Goal: Task Accomplishment & Management: Manage account settings

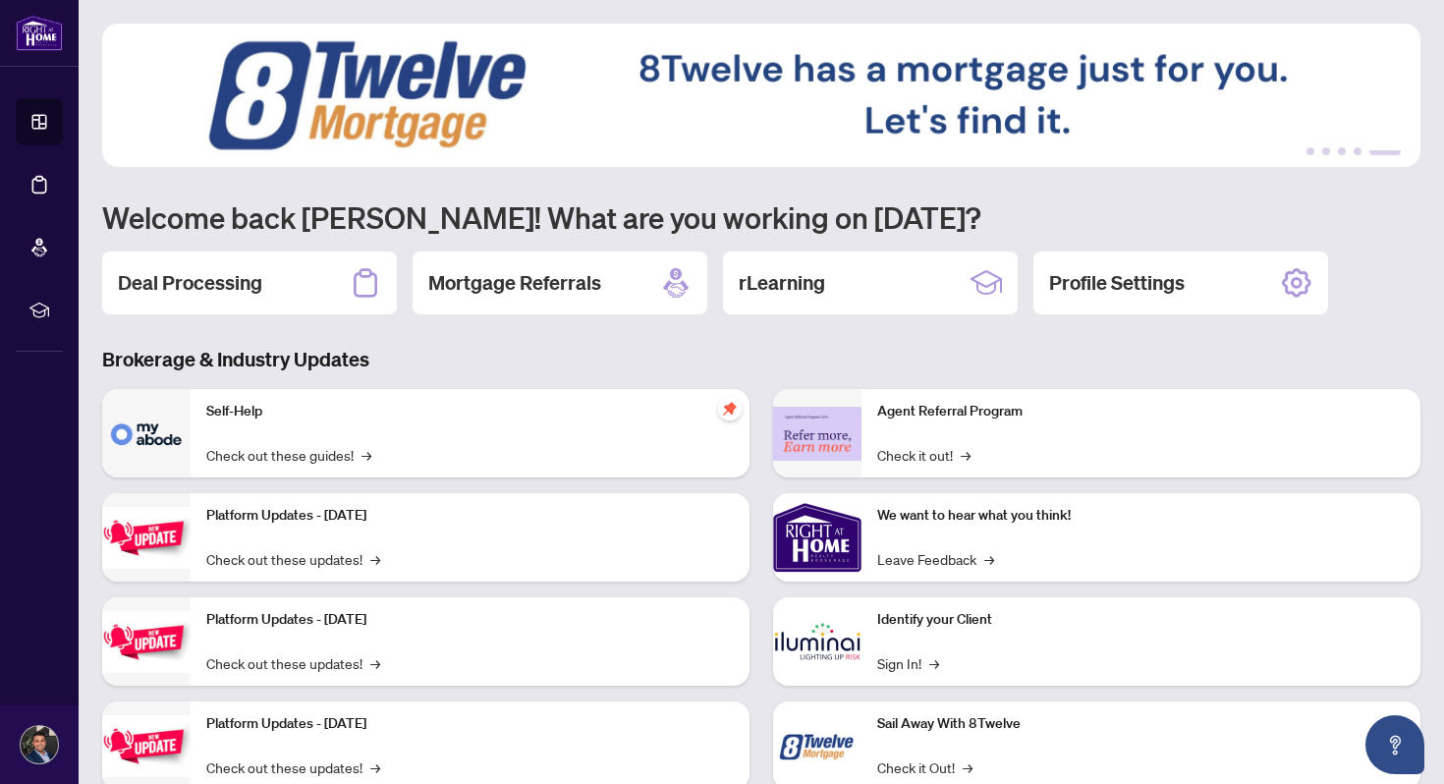
scroll to position [57, 0]
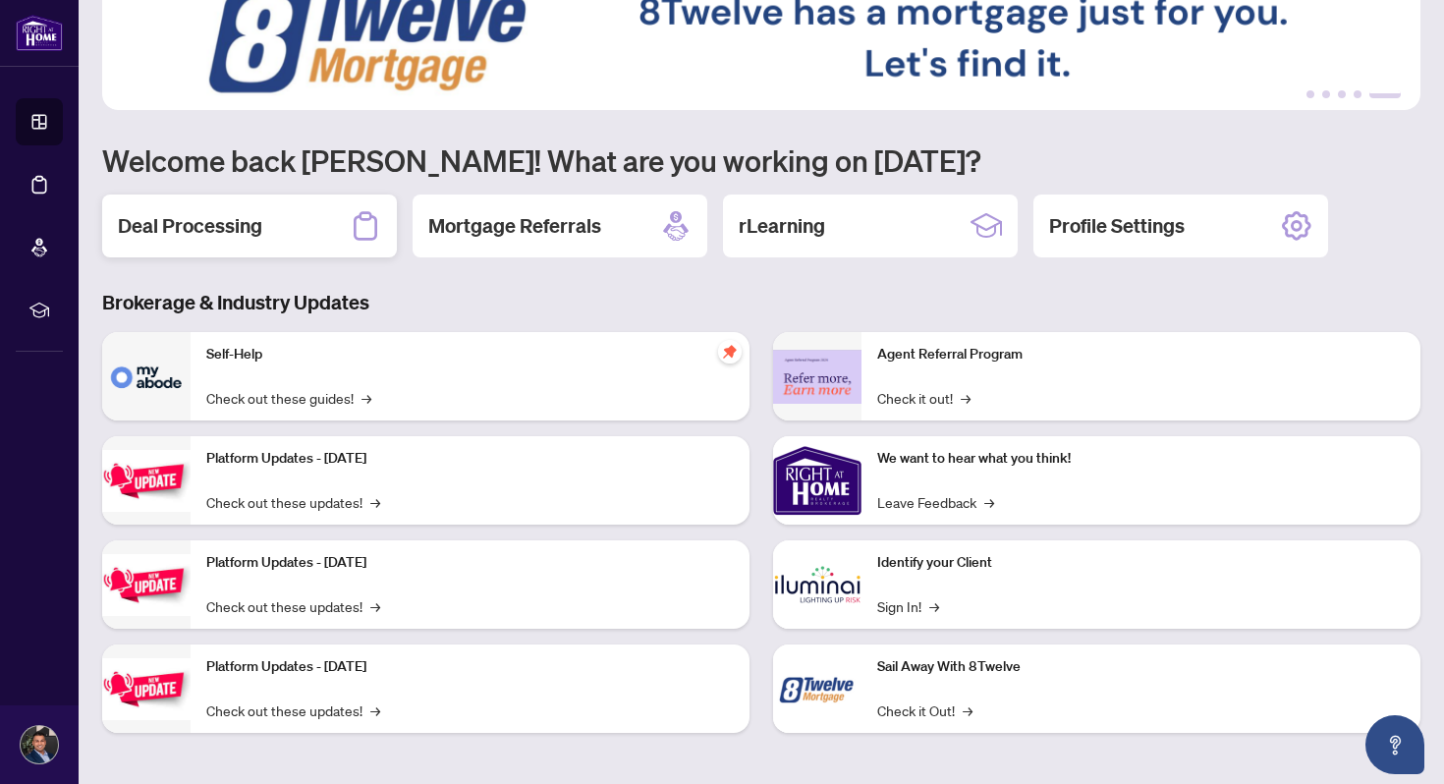
click at [279, 235] on div "Deal Processing" at bounding box center [249, 226] width 295 height 63
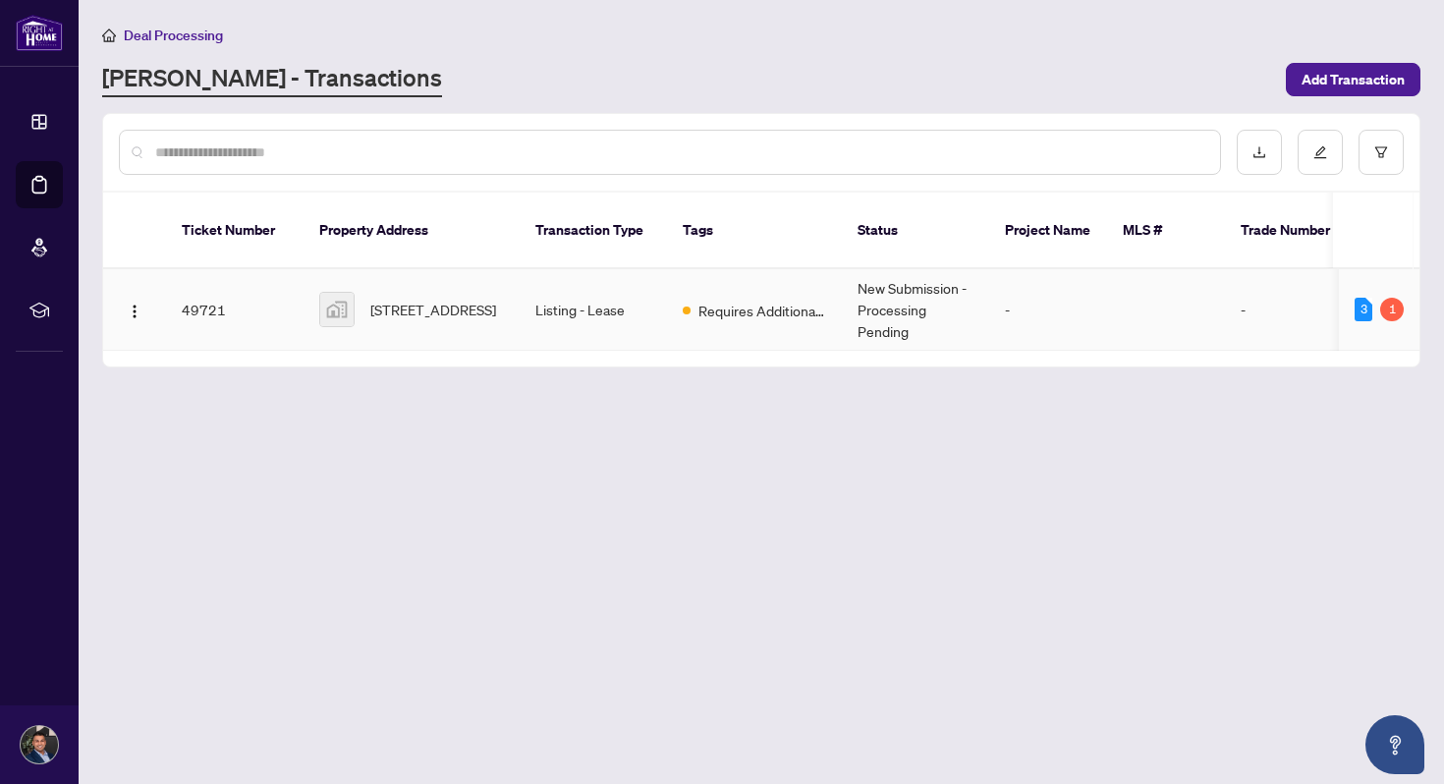
click at [540, 296] on td "Listing - Lease" at bounding box center [593, 310] width 147 height 82
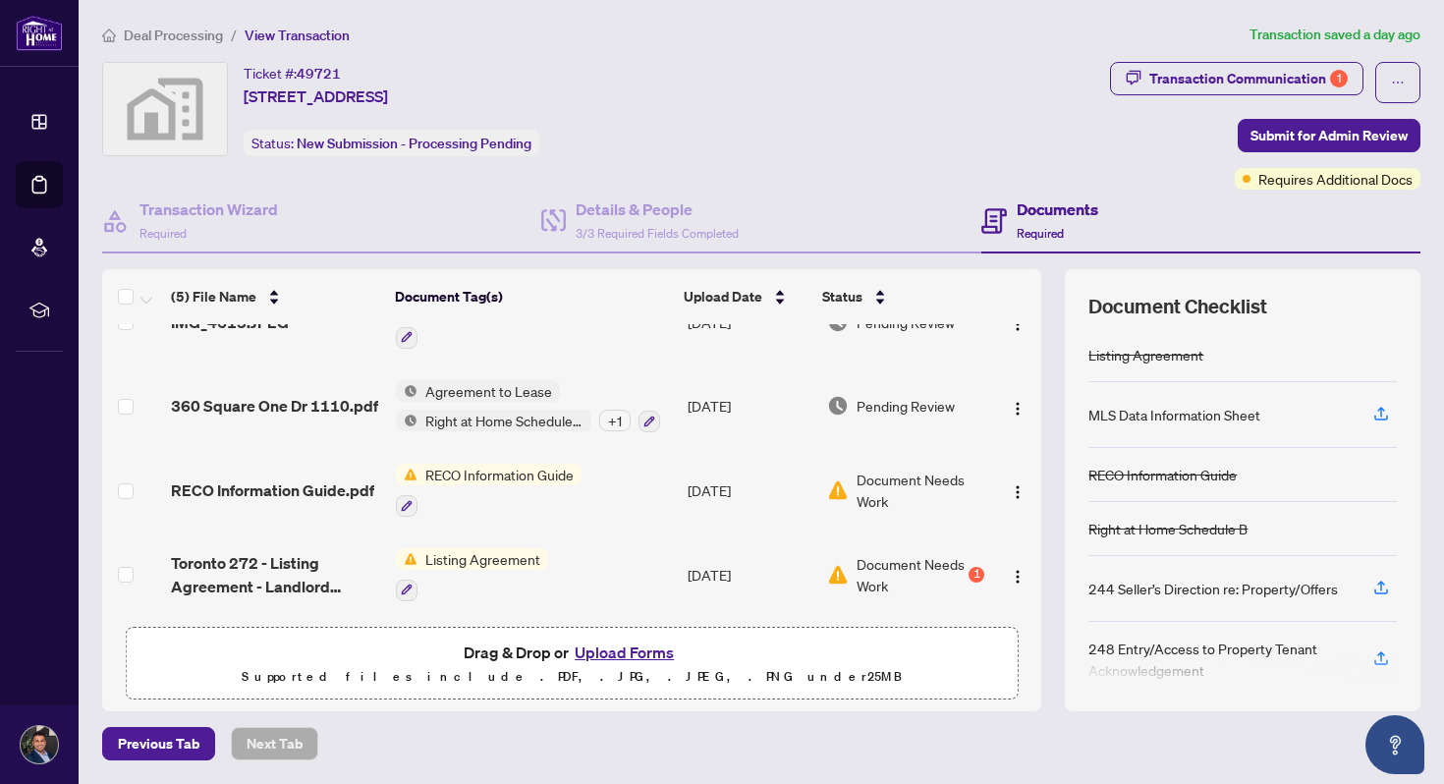
scroll to position [130, 0]
click at [403, 500] on icon "button" at bounding box center [407, 506] width 12 height 12
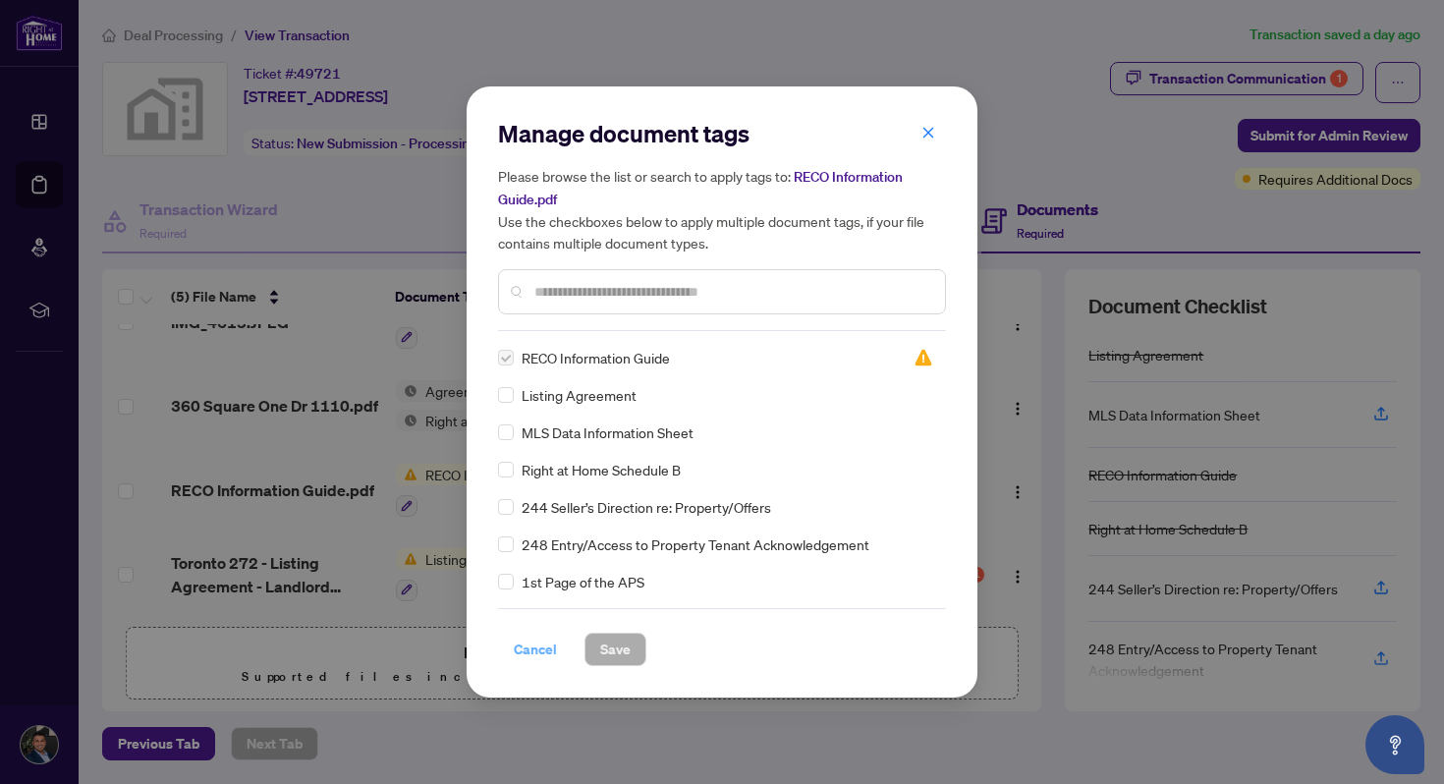
click at [546, 645] on span "Cancel" at bounding box center [535, 649] width 43 height 31
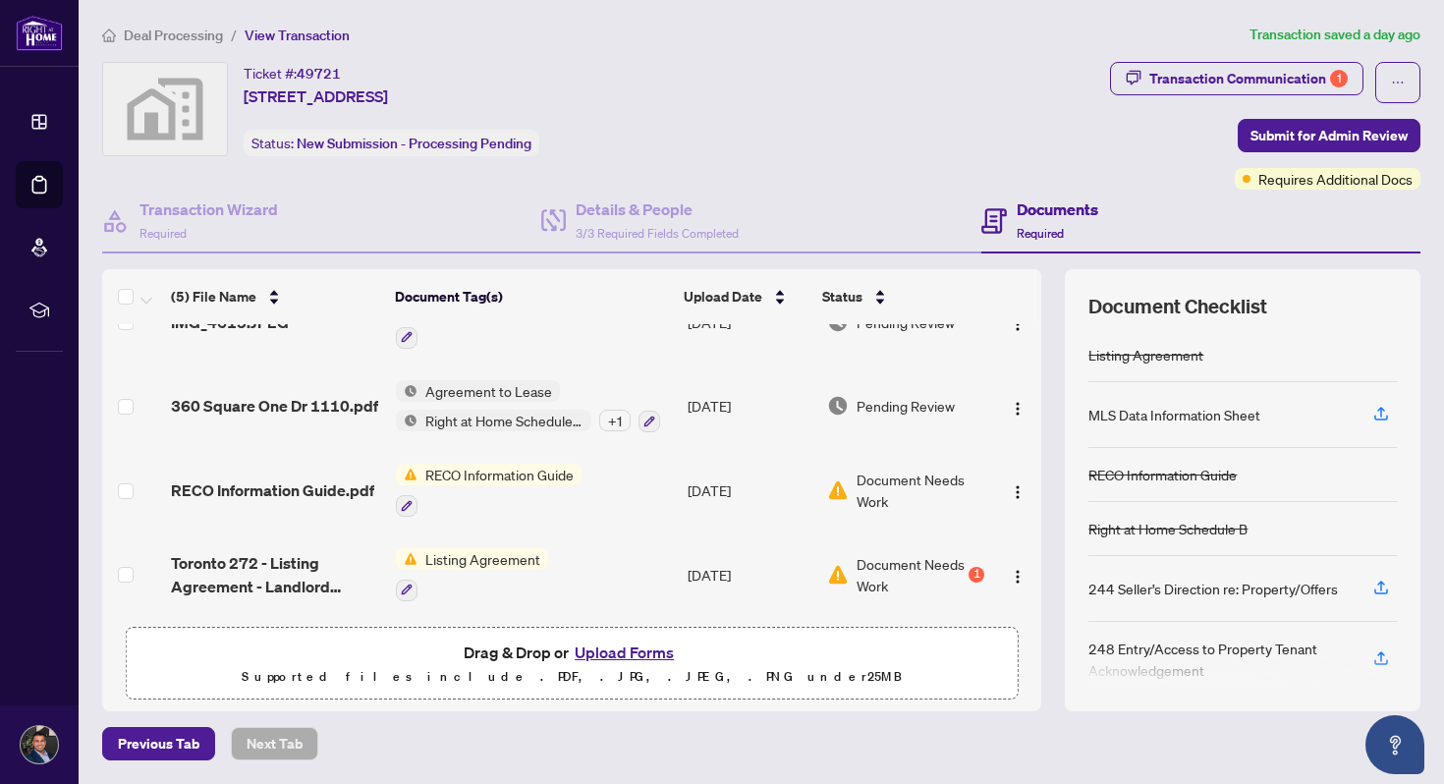
click at [529, 476] on span "RECO Information Guide" at bounding box center [500, 475] width 164 height 22
click at [533, 466] on span "RECO Information Guide" at bounding box center [500, 475] width 164 height 22
click at [1010, 484] on img "button" at bounding box center [1018, 492] width 16 height 16
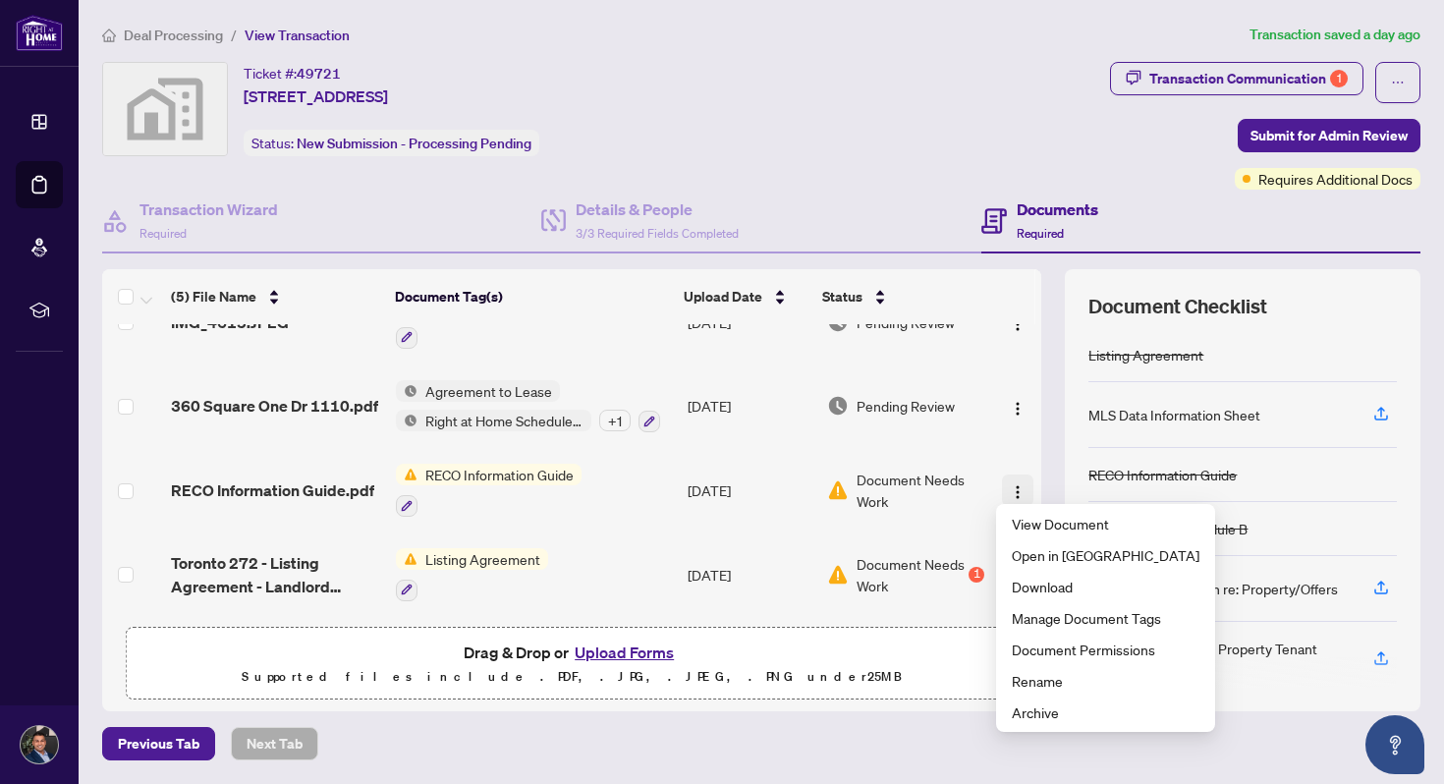
click at [1012, 486] on img "button" at bounding box center [1018, 492] width 16 height 16
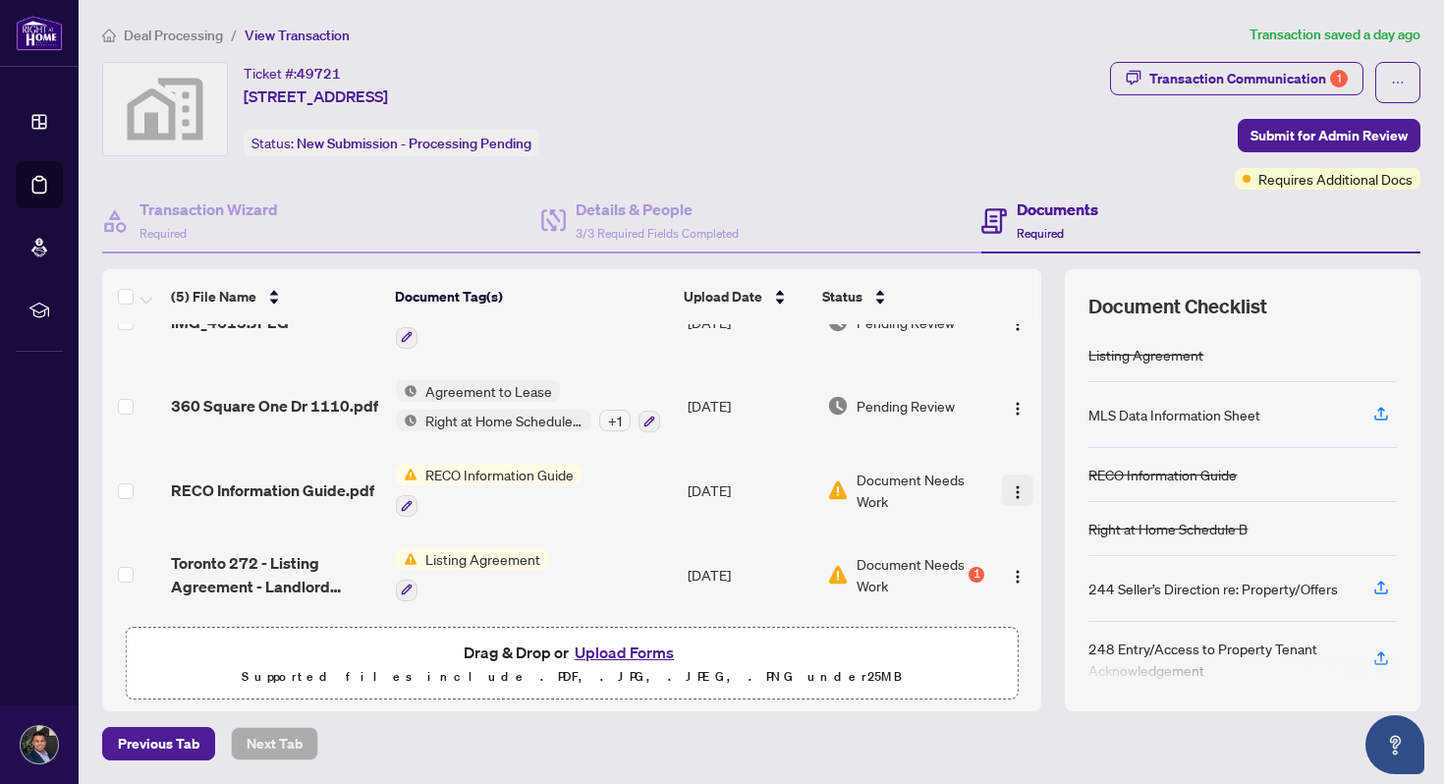
click at [1012, 486] on img "button" at bounding box center [1018, 492] width 16 height 16
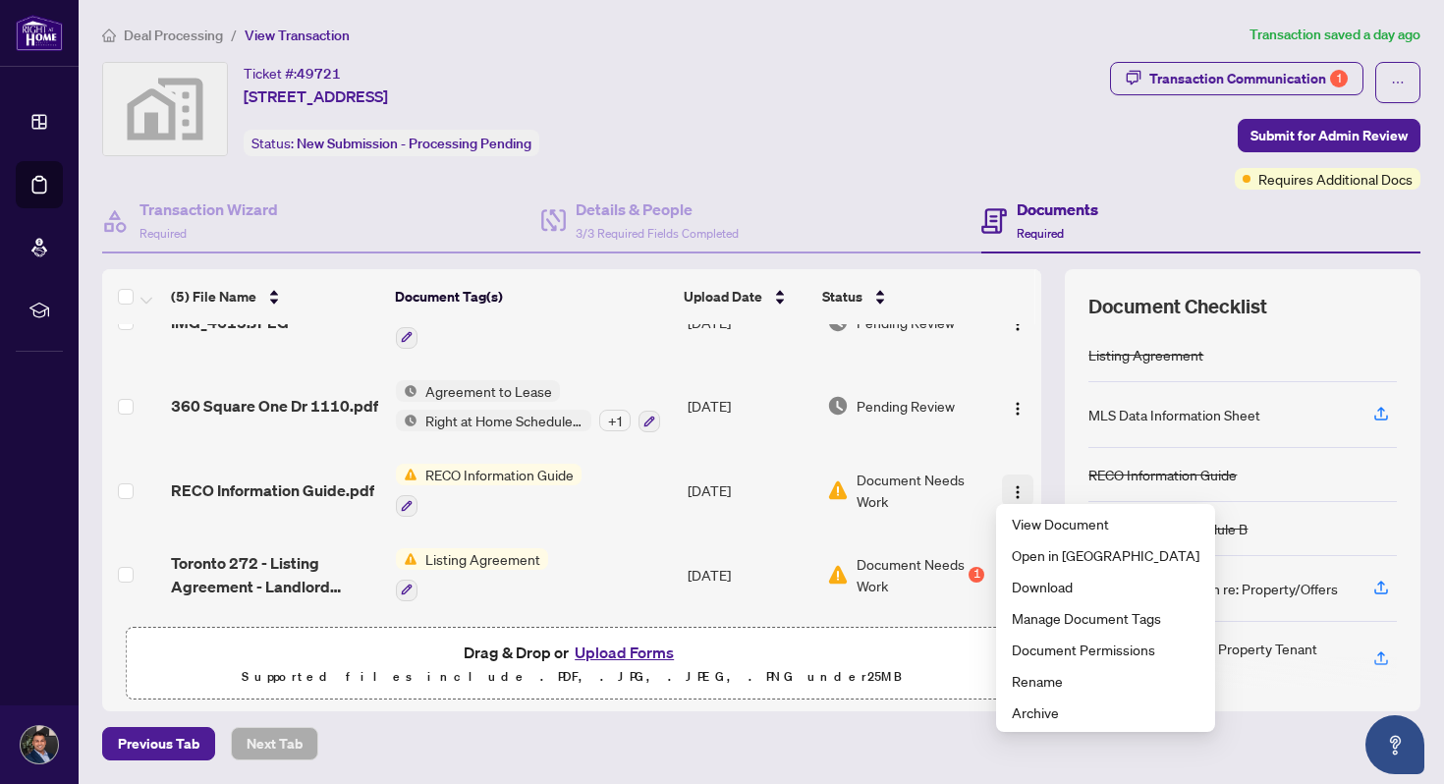
click at [1012, 486] on img "button" at bounding box center [1018, 492] width 16 height 16
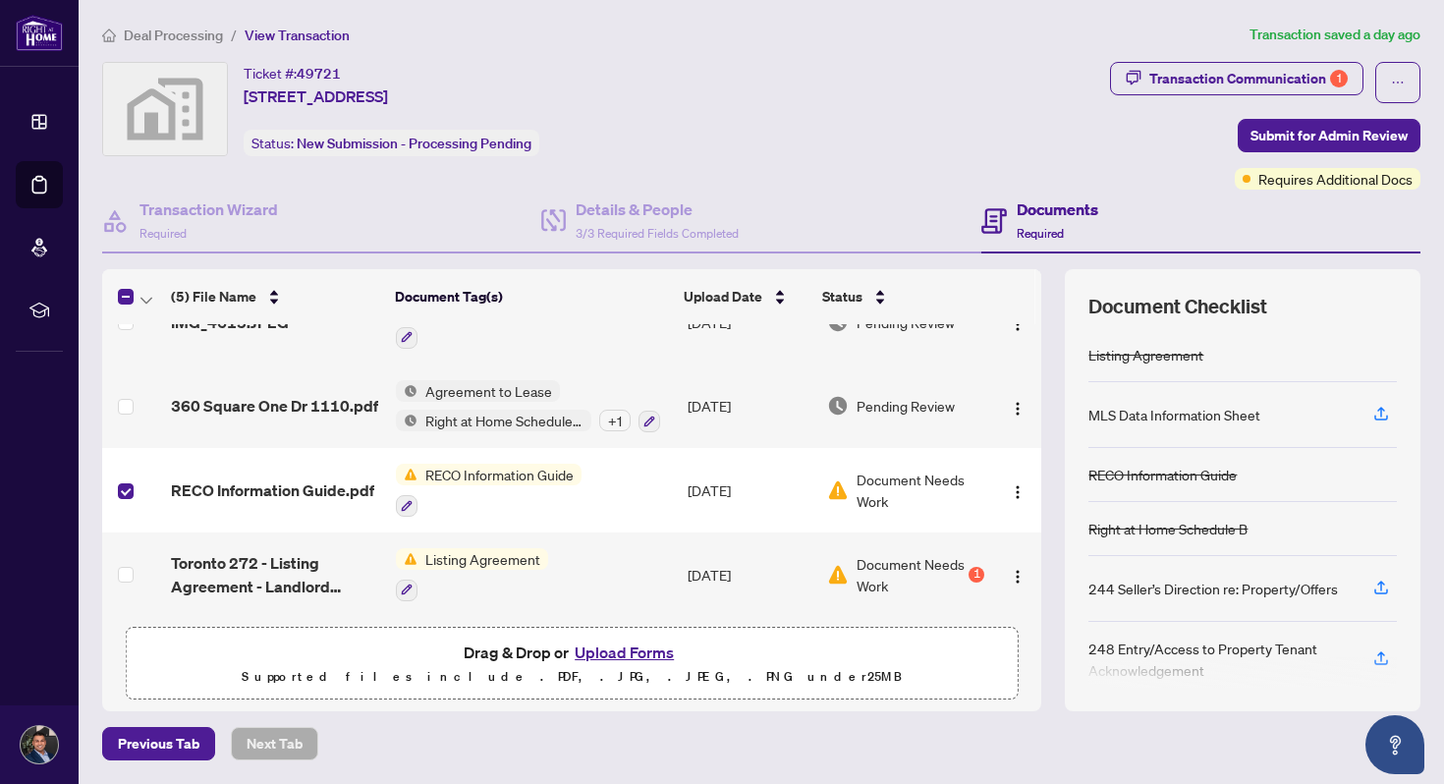
scroll to position [128, 0]
click at [475, 473] on span "RECO Information Guide" at bounding box center [500, 476] width 164 height 22
click at [413, 499] on button "button" at bounding box center [407, 507] width 22 height 22
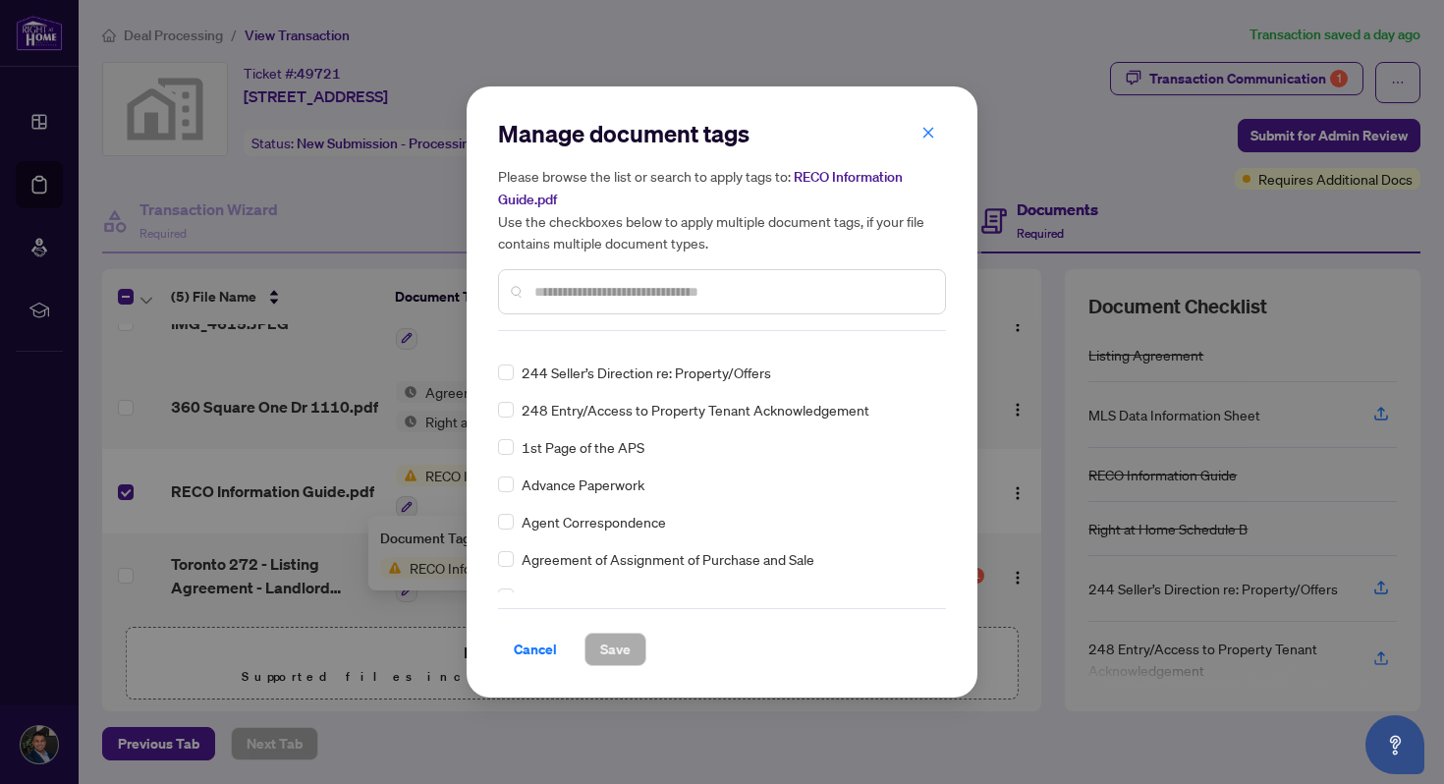
scroll to position [175, 0]
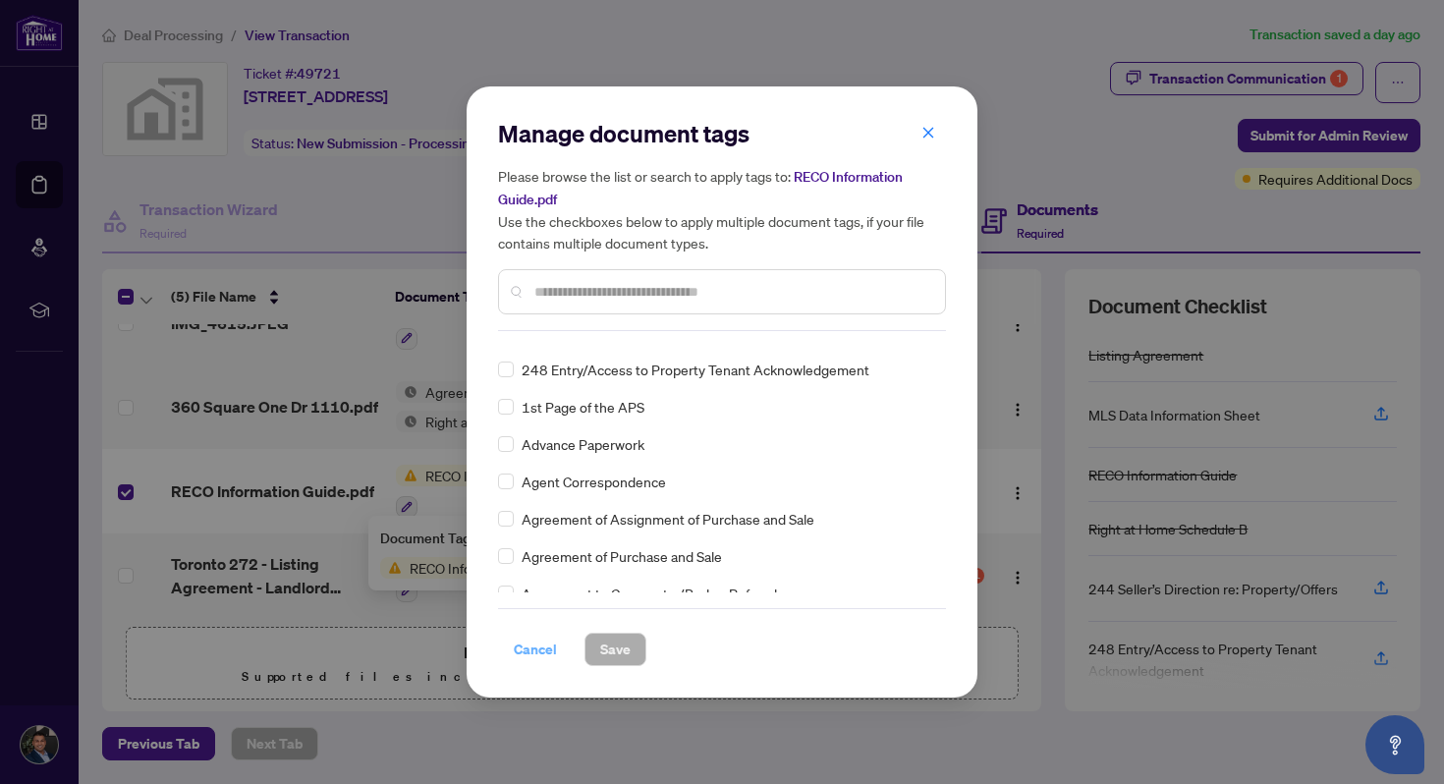
click at [539, 648] on span "Cancel" at bounding box center [535, 649] width 43 height 31
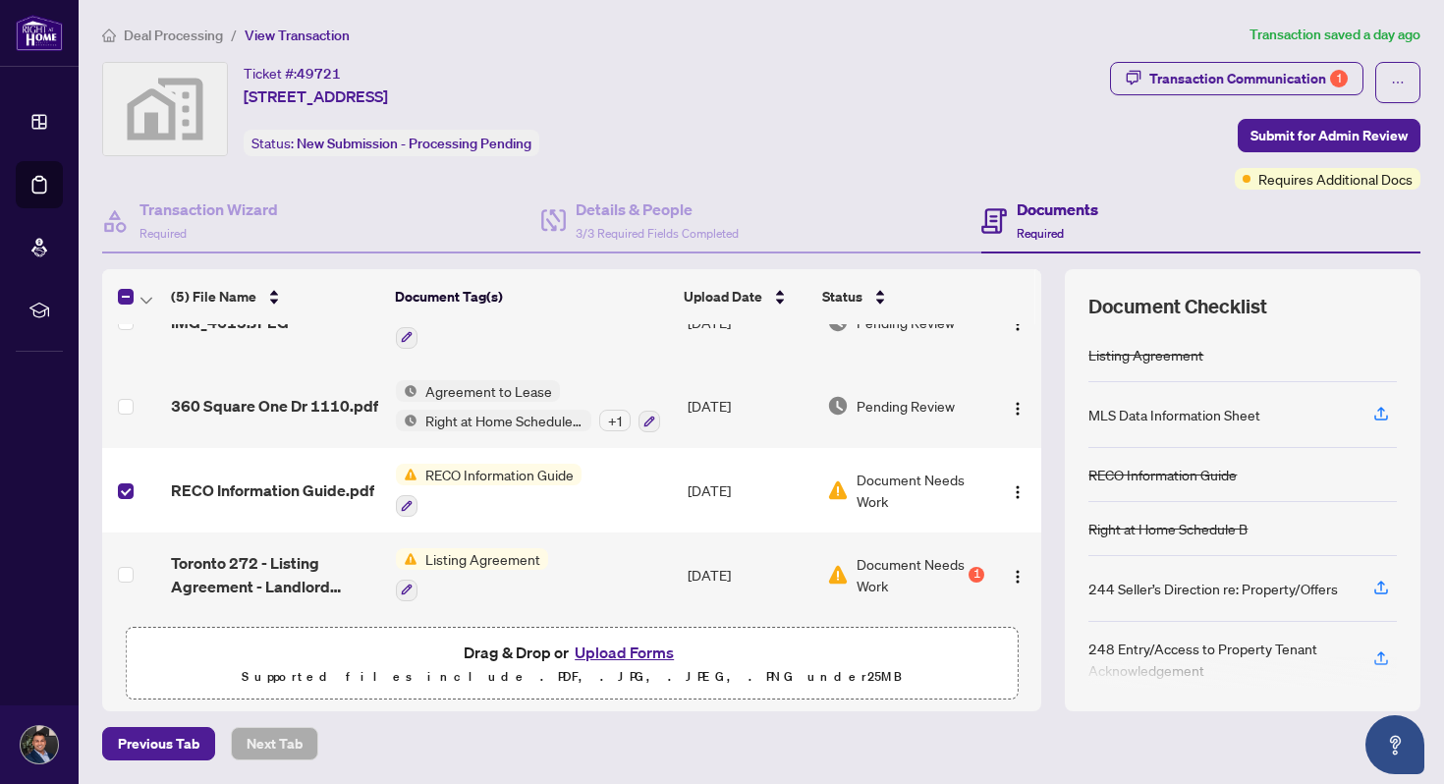
scroll to position [130, 0]
click at [975, 569] on div "1" at bounding box center [977, 575] width 16 height 16
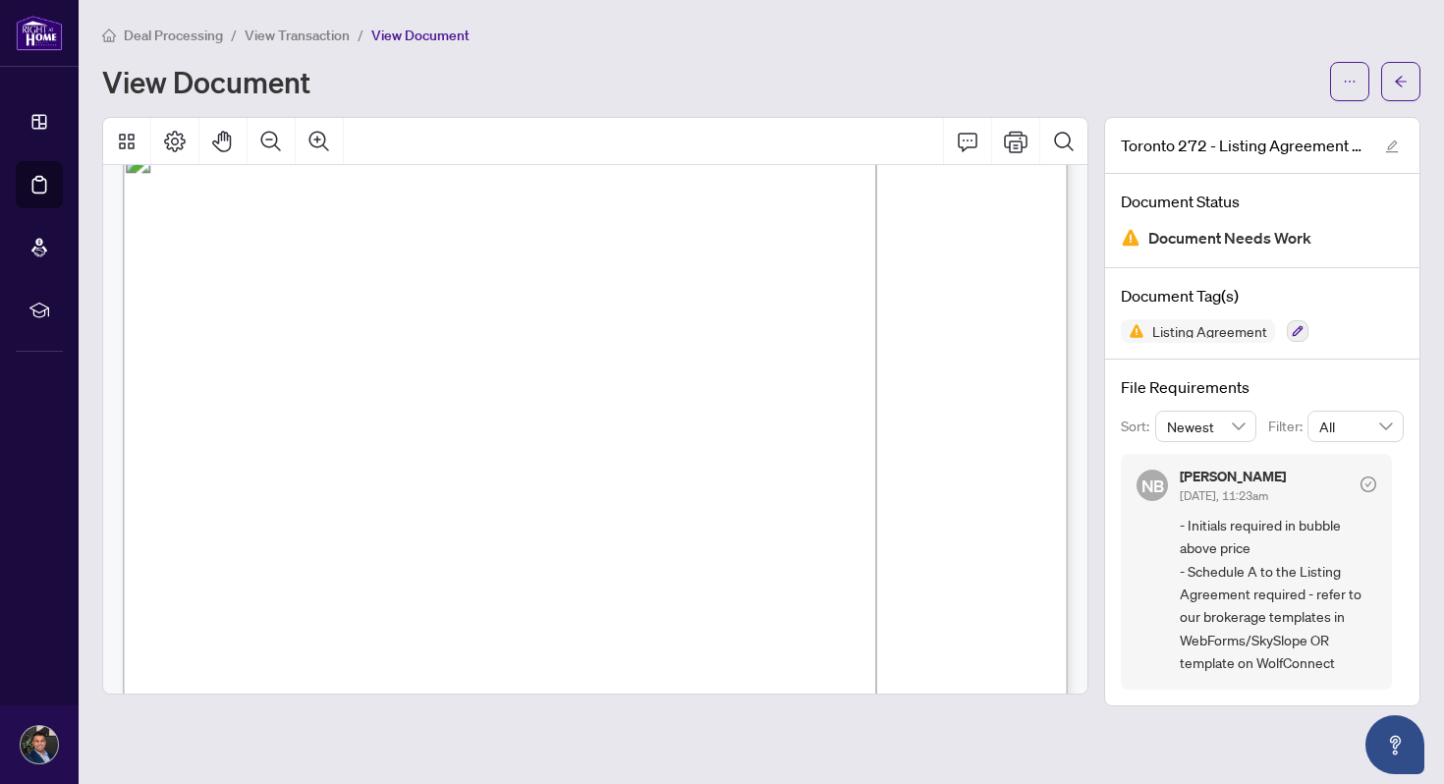
scroll to position [3768, 0]
click at [876, 423] on span "[PERSON_NAME]" at bounding box center [826, 422] width 100 height 15
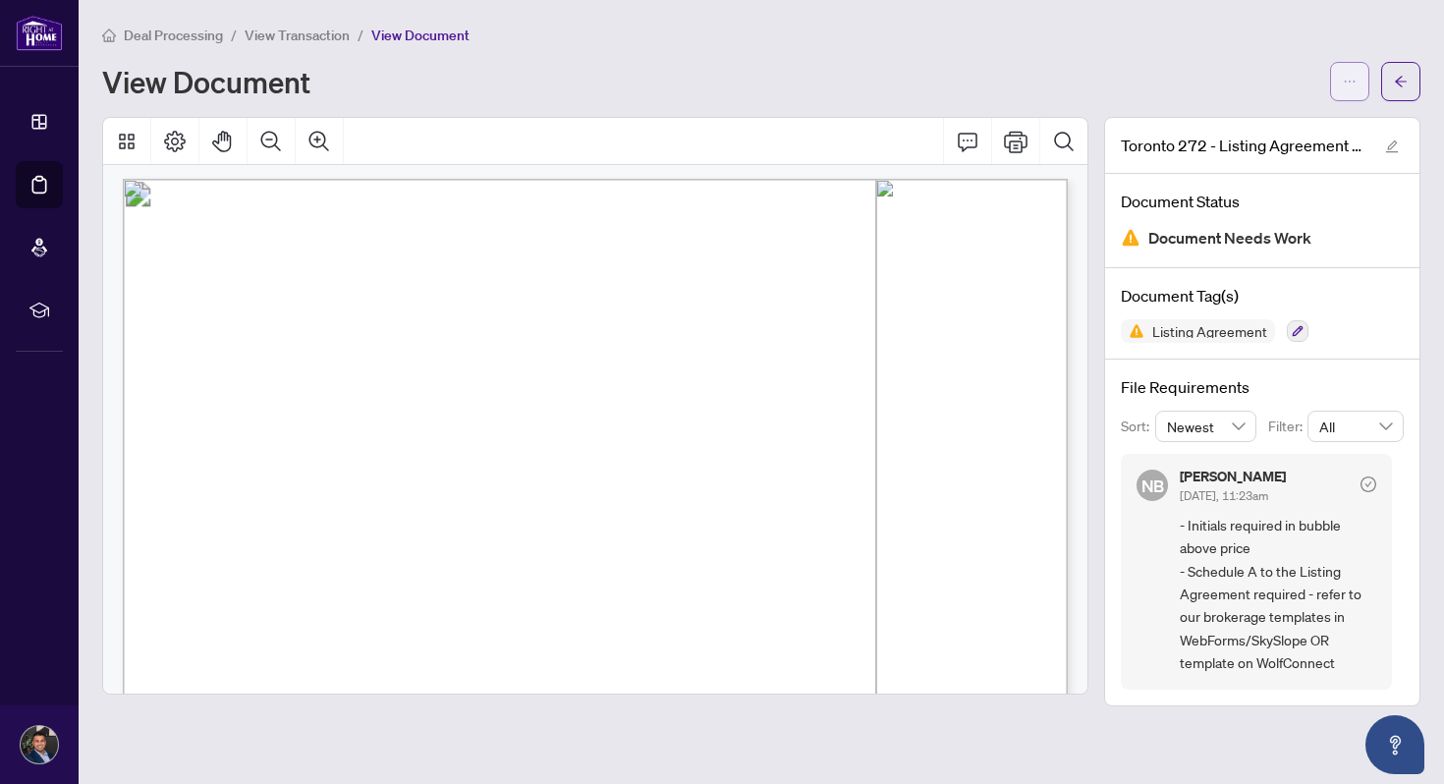
click at [1347, 72] on span "button" at bounding box center [1350, 81] width 14 height 31
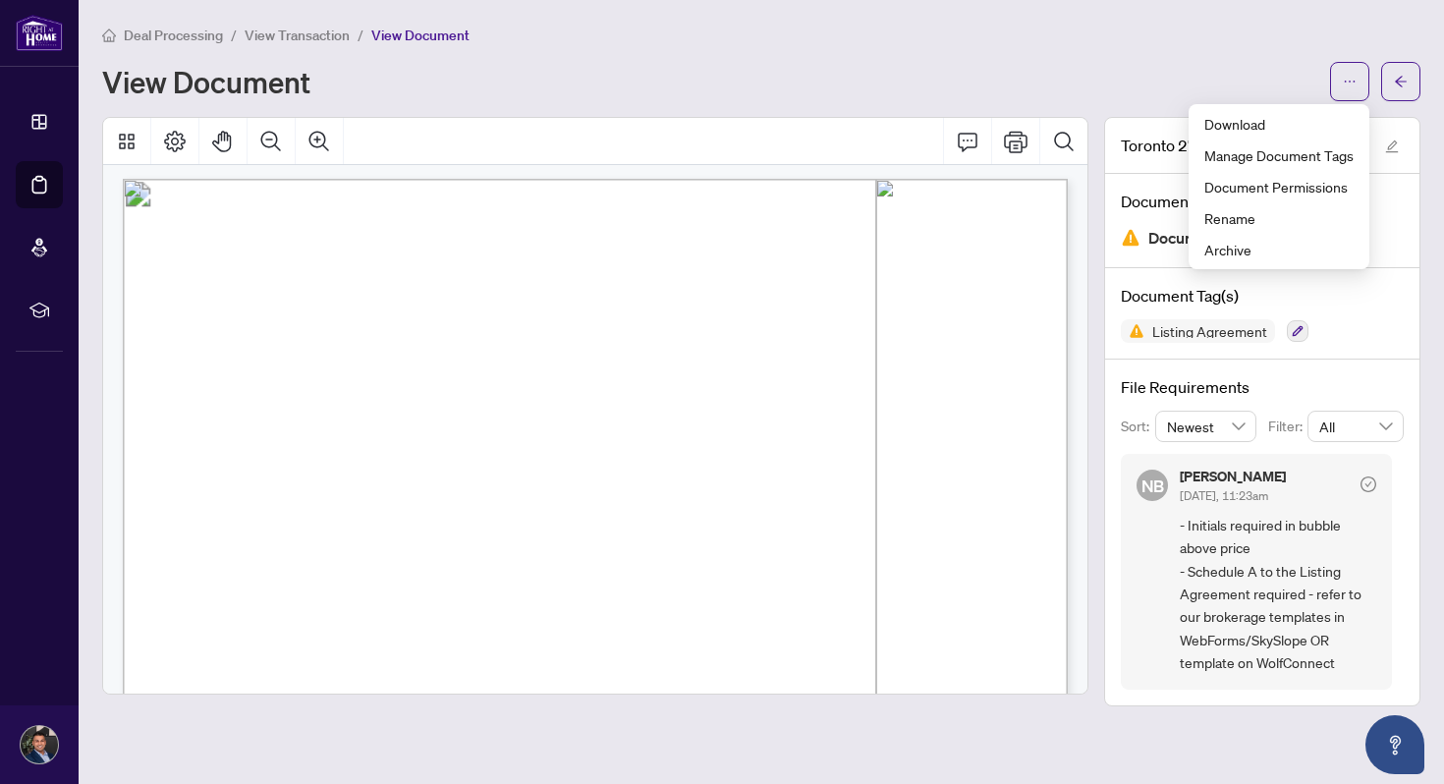
click at [685, 66] on div "View Document" at bounding box center [710, 81] width 1216 height 31
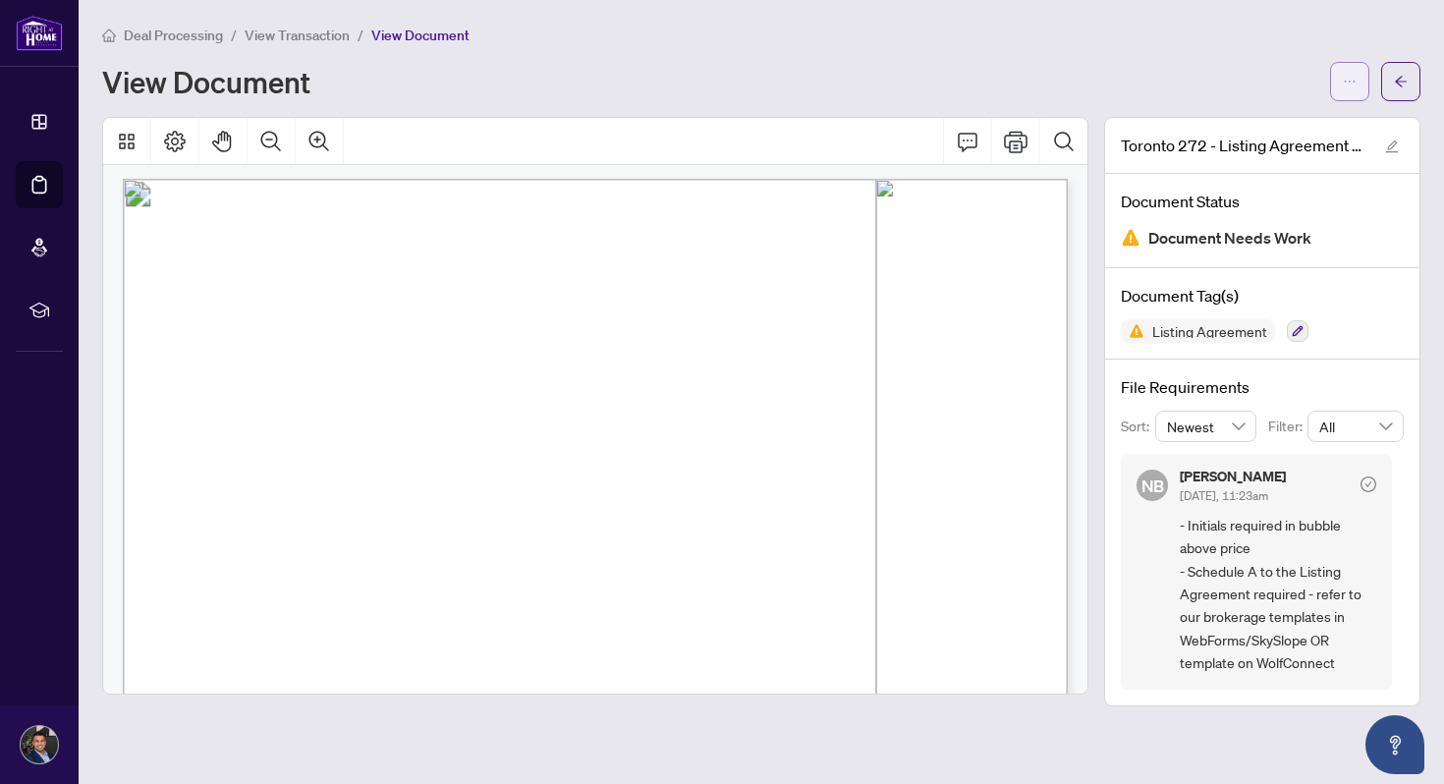
click at [1342, 86] on button "button" at bounding box center [1349, 81] width 39 height 39
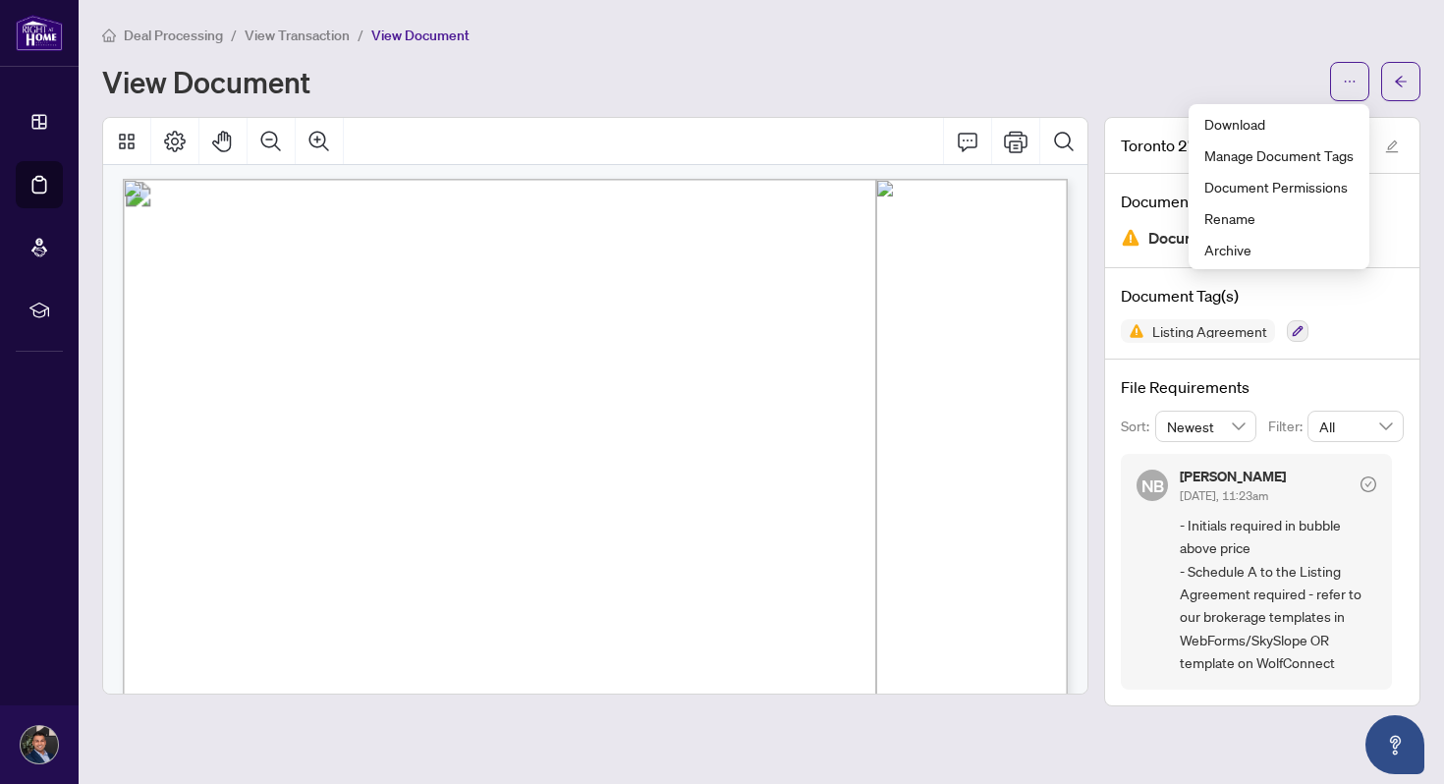
click at [1272, 56] on div "Deal Processing / View Transaction / View Document View Document" at bounding box center [761, 63] width 1318 height 78
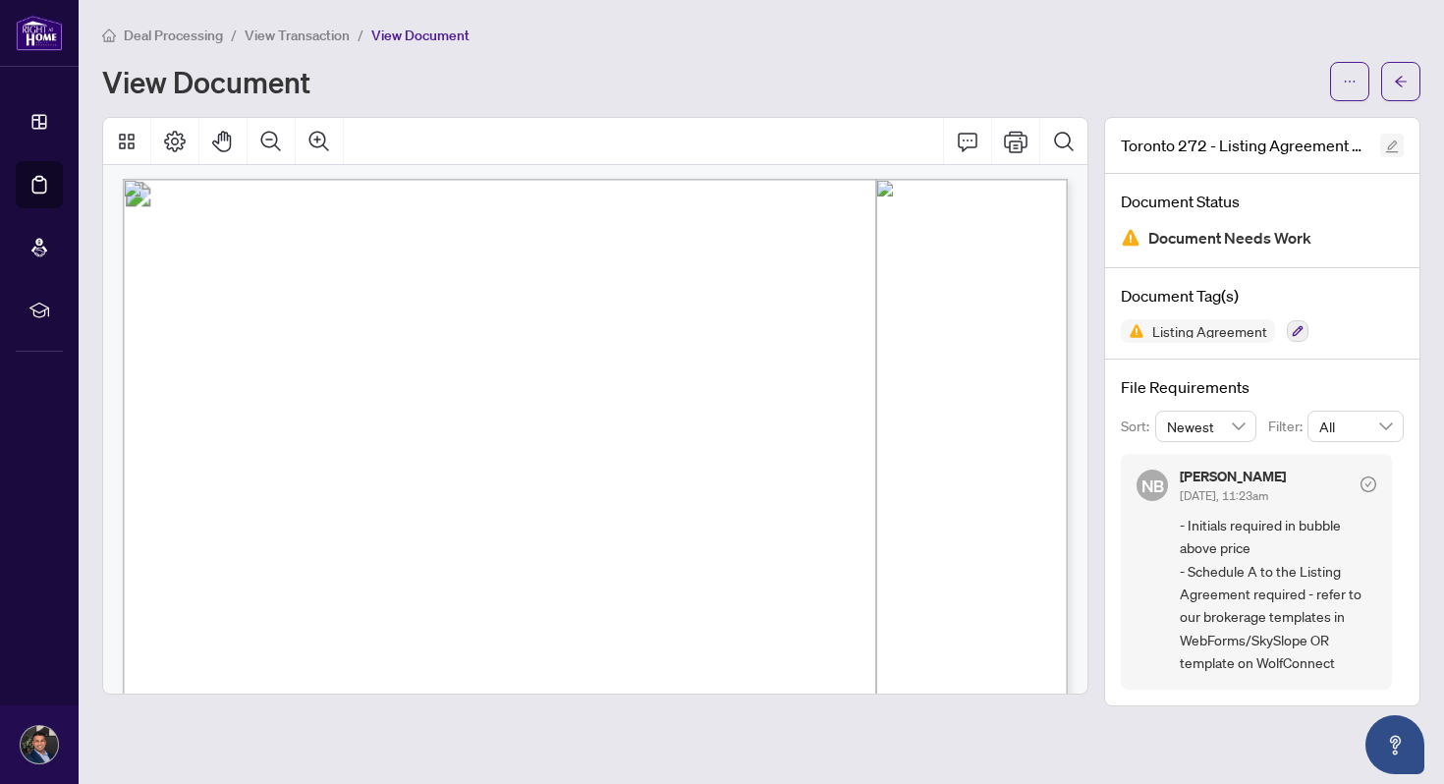
click at [1390, 143] on icon "edit" at bounding box center [1392, 146] width 13 height 13
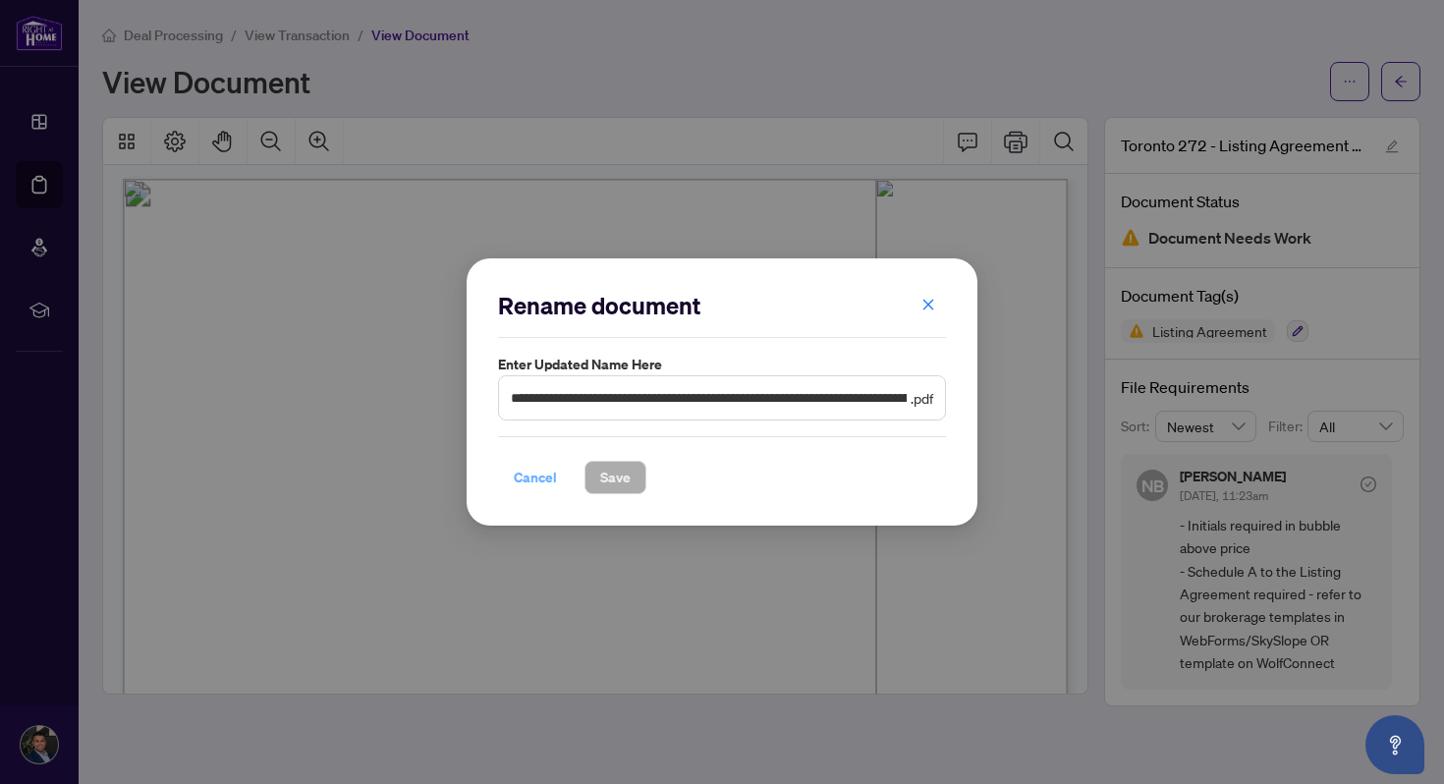
click at [552, 482] on span "Cancel" at bounding box center [535, 477] width 43 height 31
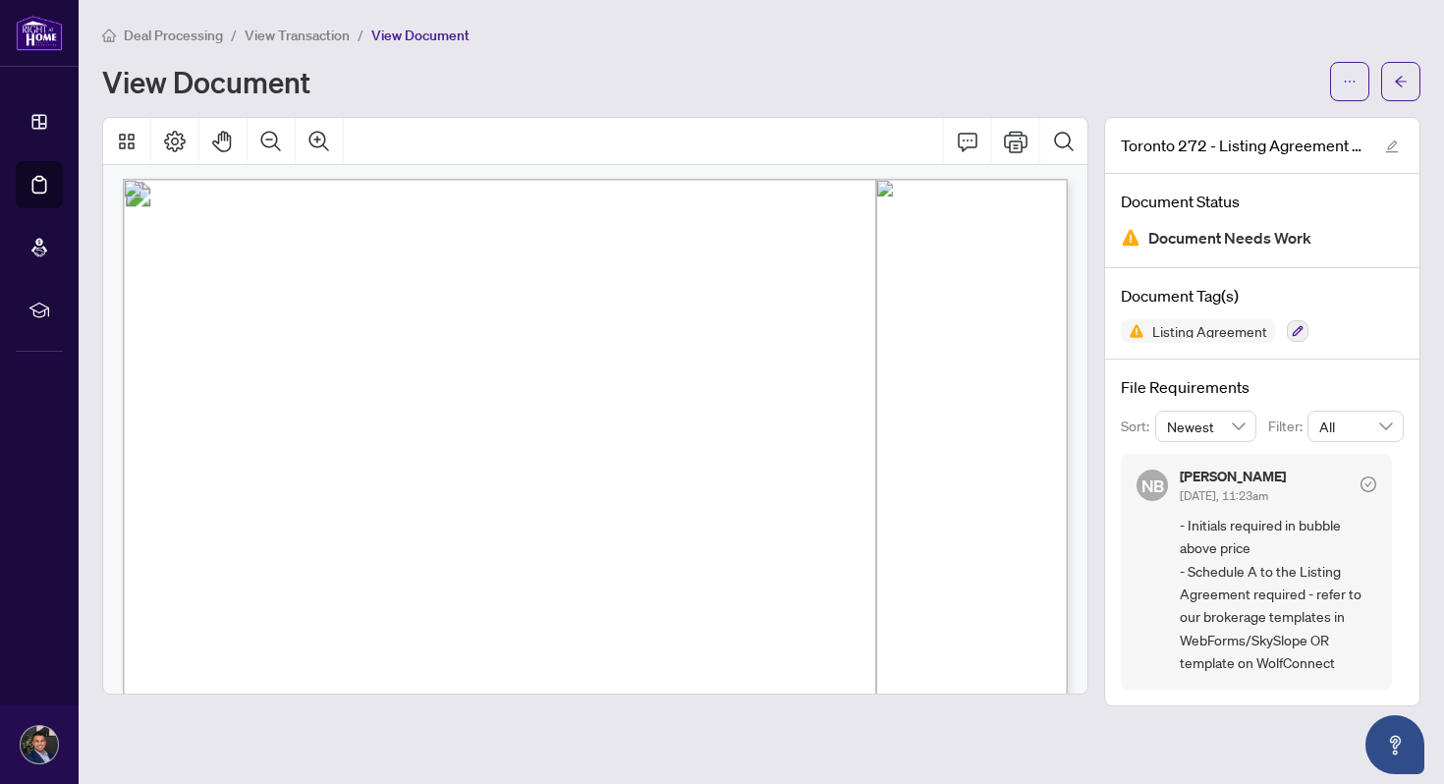
click at [1266, 240] on span "Document Needs Work" at bounding box center [1229, 238] width 163 height 27
click at [1407, 90] on span "button" at bounding box center [1401, 81] width 14 height 31
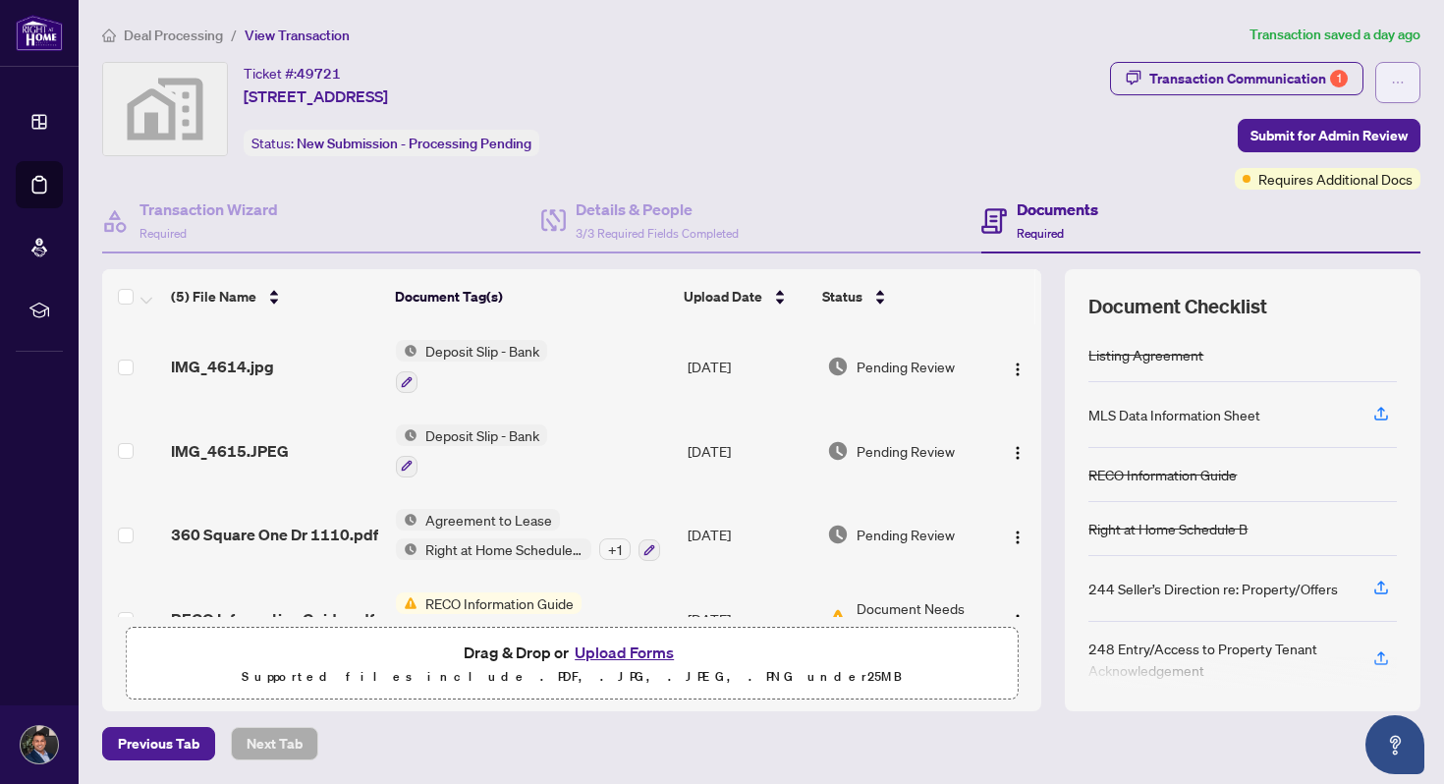
click at [1403, 81] on icon "ellipsis" at bounding box center [1398, 83] width 14 height 14
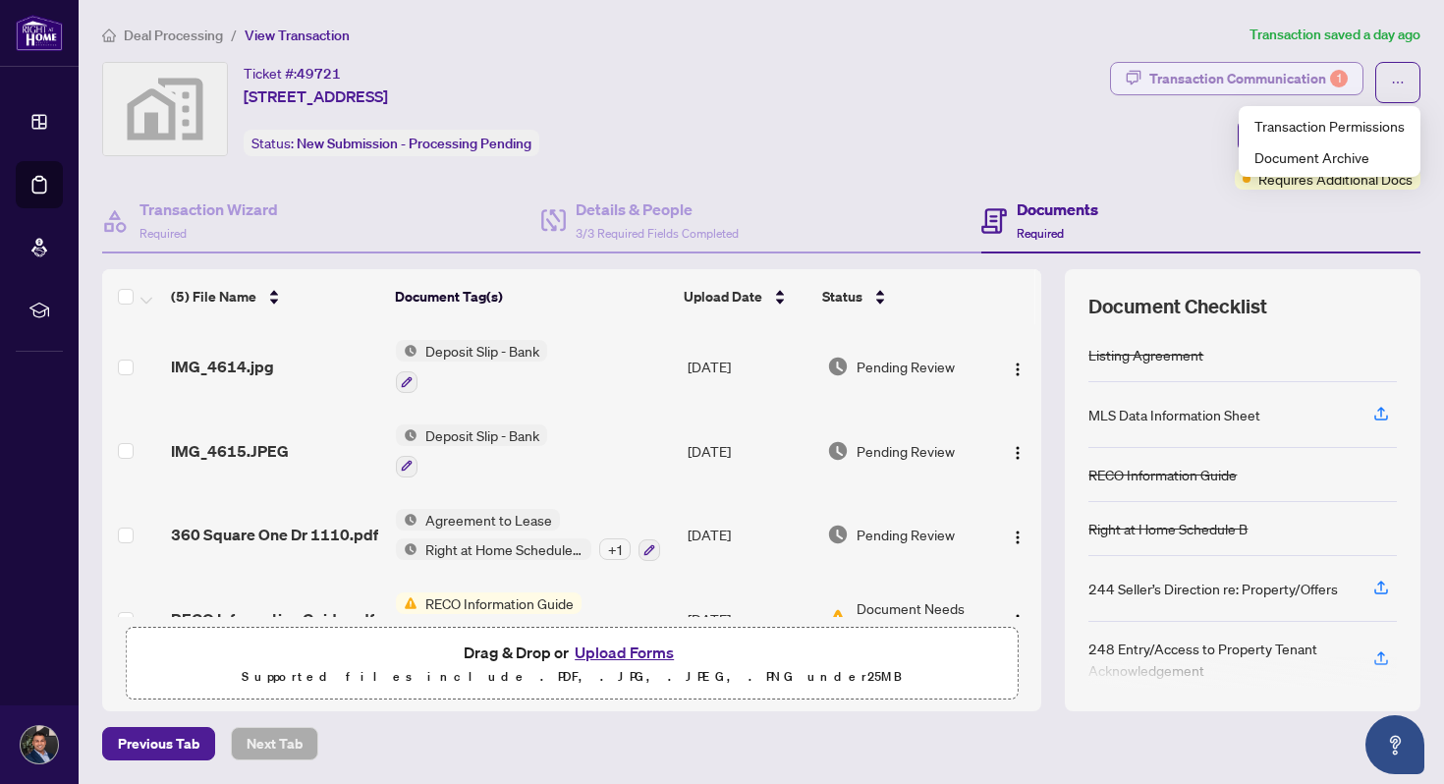
click at [1293, 79] on div "Transaction Communication 1" at bounding box center [1248, 78] width 198 height 31
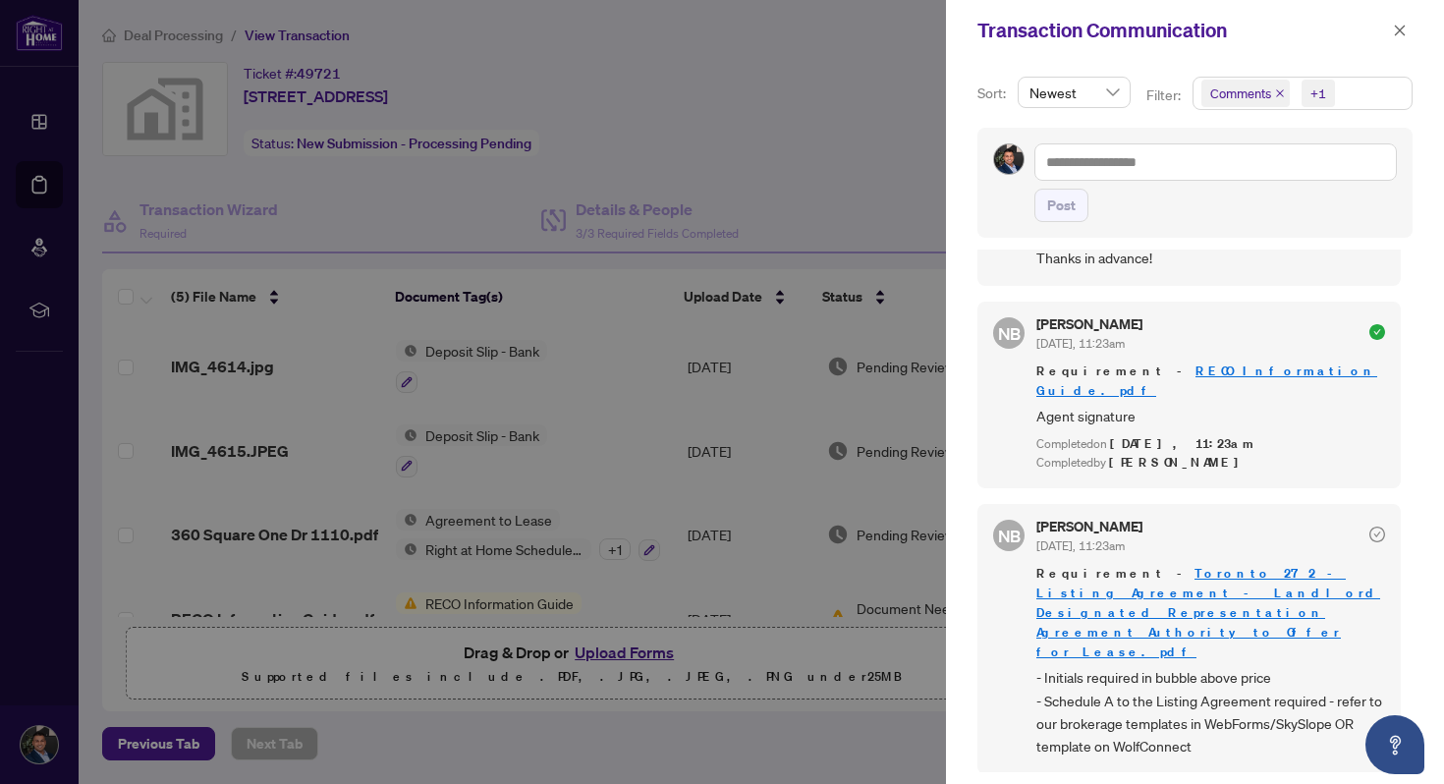
scroll to position [250, 0]
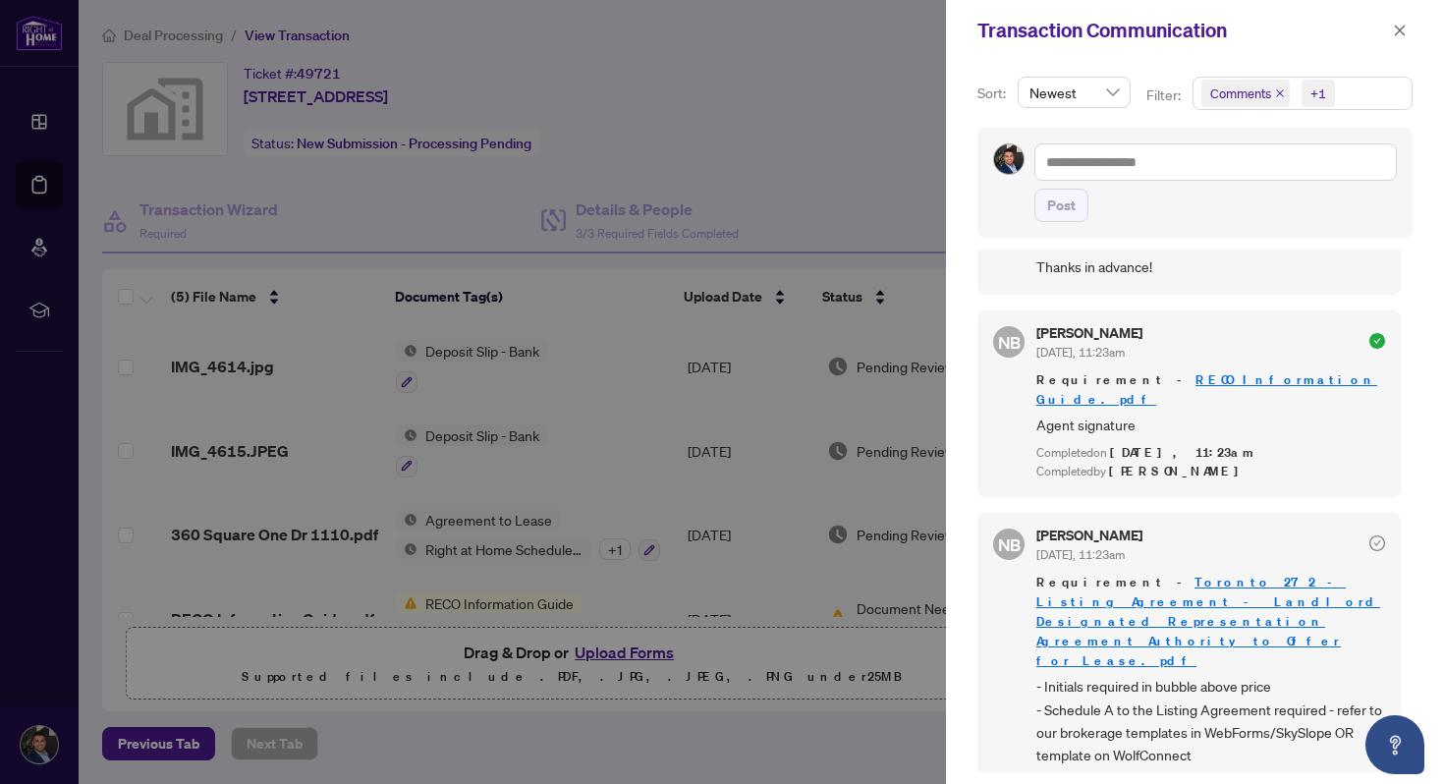
click at [805, 205] on div at bounding box center [722, 392] width 1444 height 784
click at [1402, 26] on icon "close" at bounding box center [1400, 31] width 14 height 14
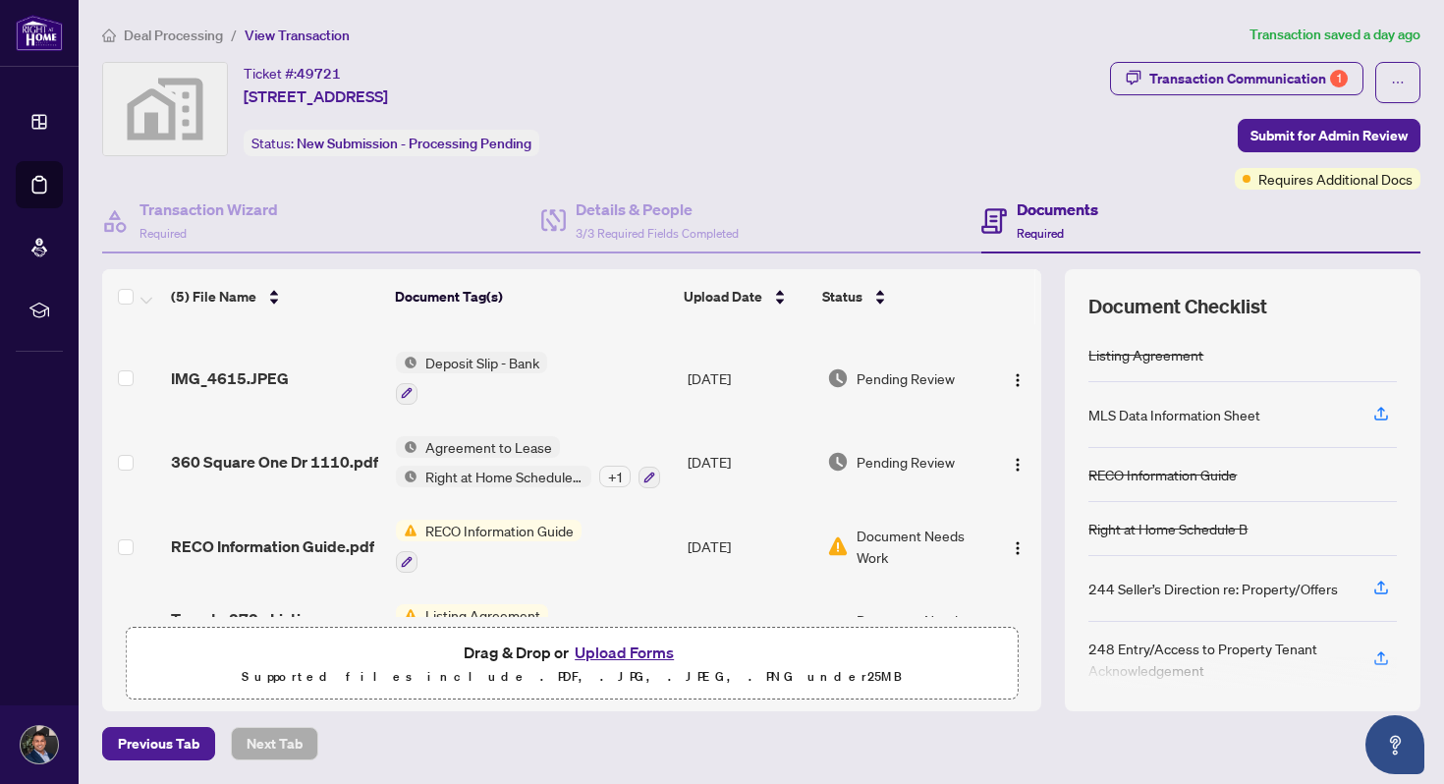
scroll to position [0, 0]
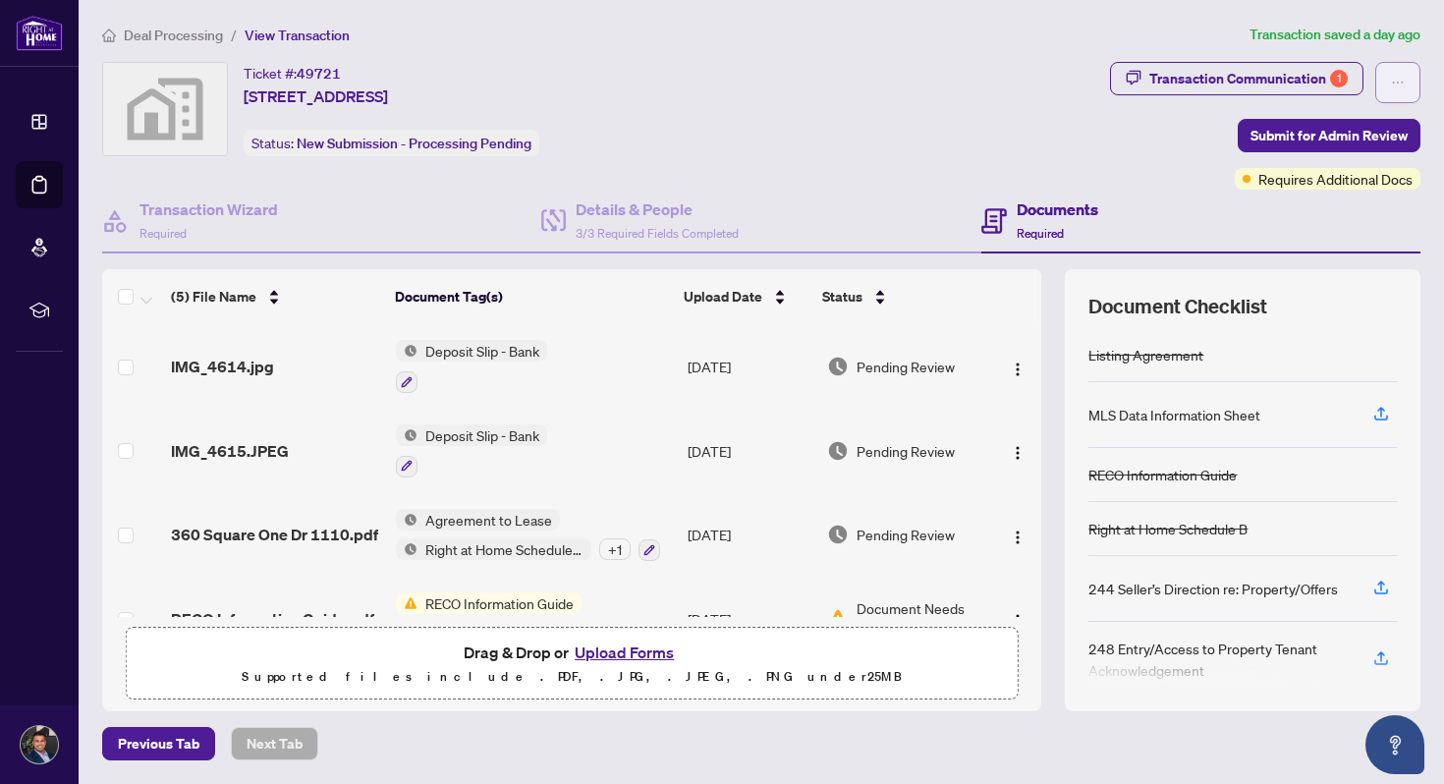
click at [1397, 86] on icon "ellipsis" at bounding box center [1398, 83] width 14 height 14
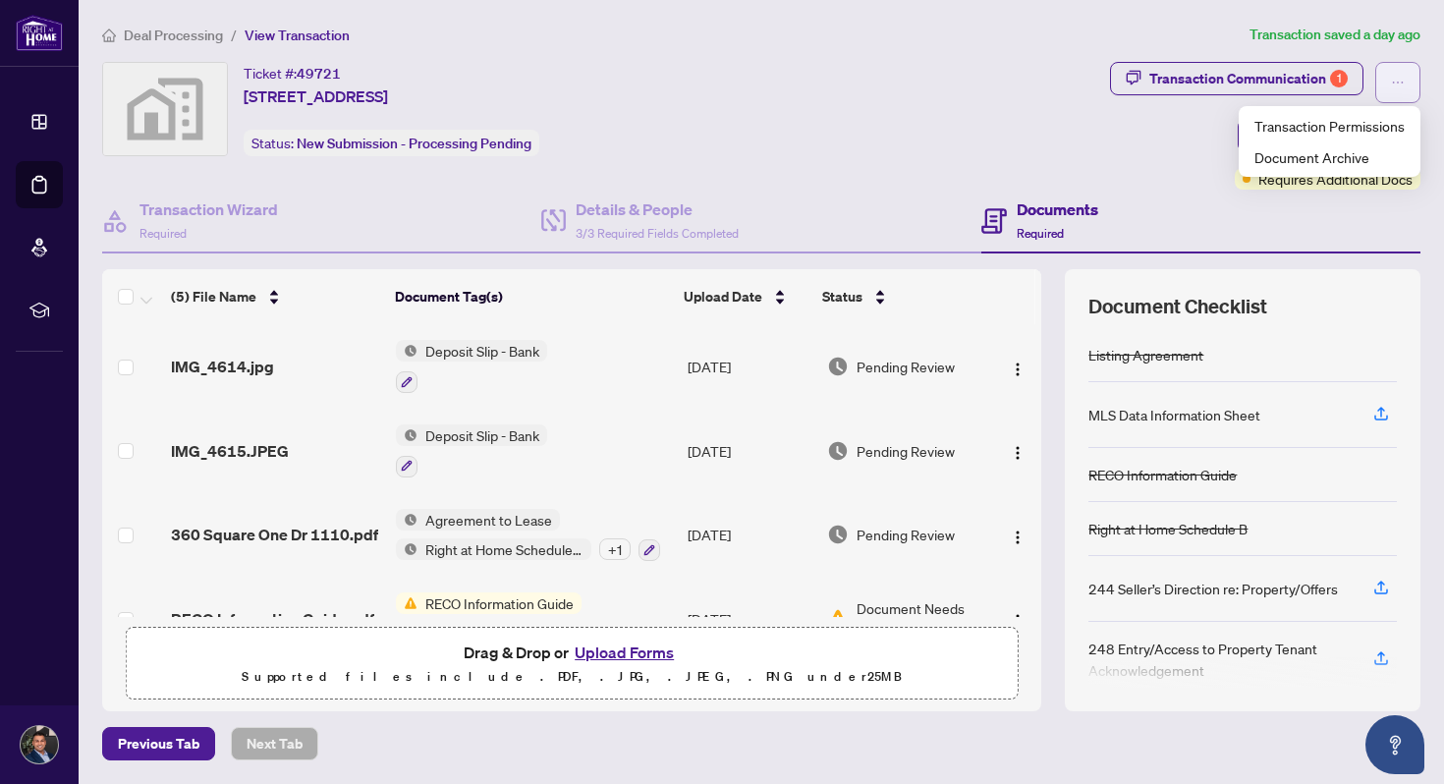
click at [1397, 86] on icon "ellipsis" at bounding box center [1398, 83] width 14 height 14
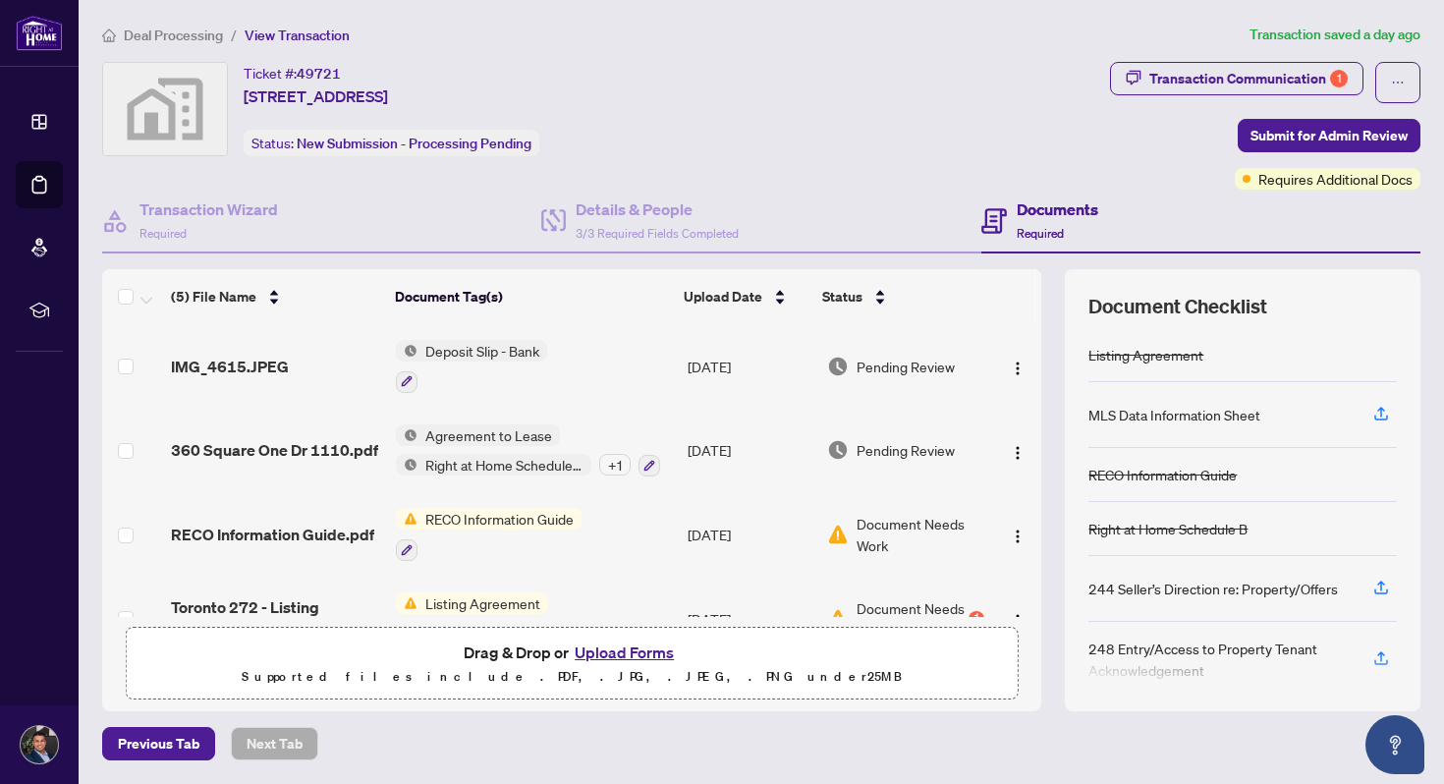
scroll to position [131, 0]
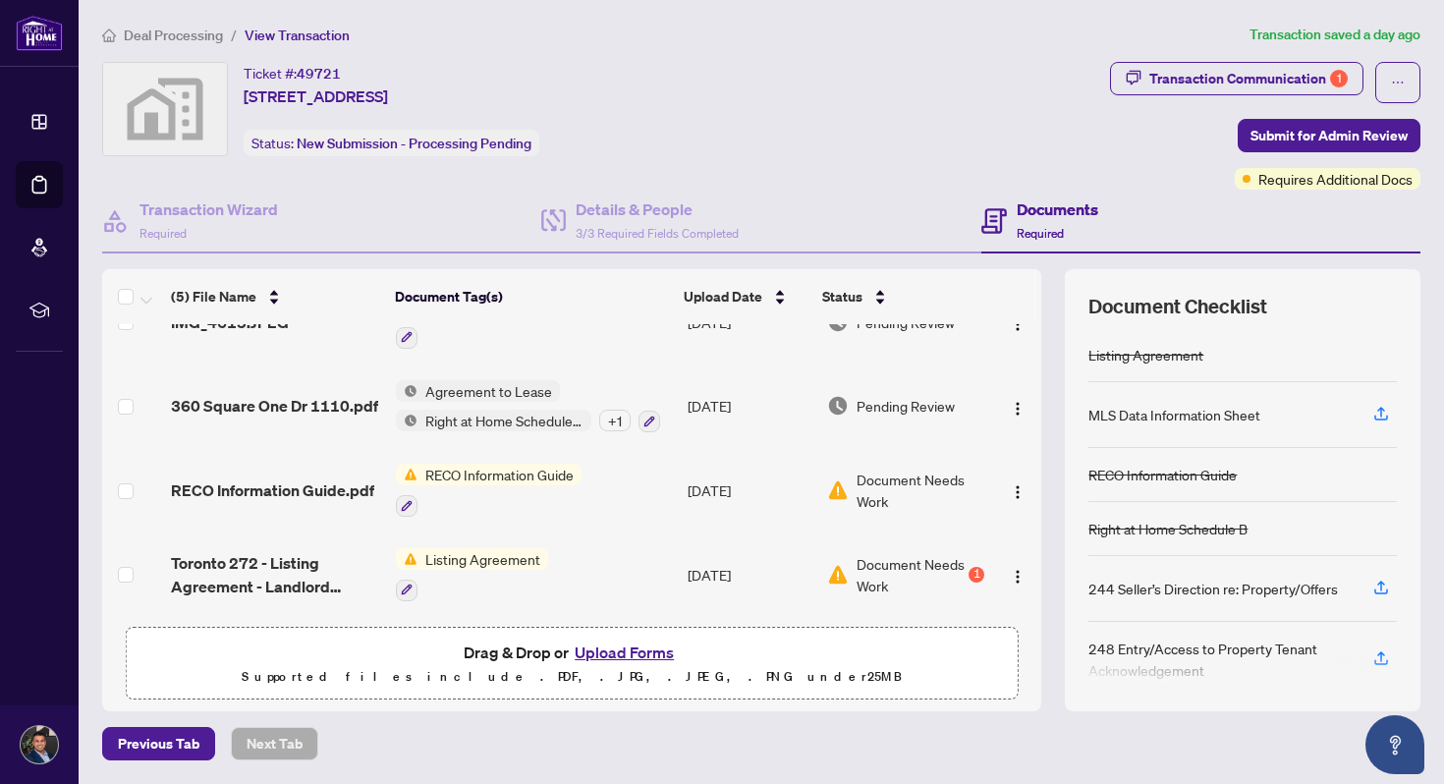
click at [501, 415] on span "Right at Home Schedule B" at bounding box center [505, 421] width 174 height 22
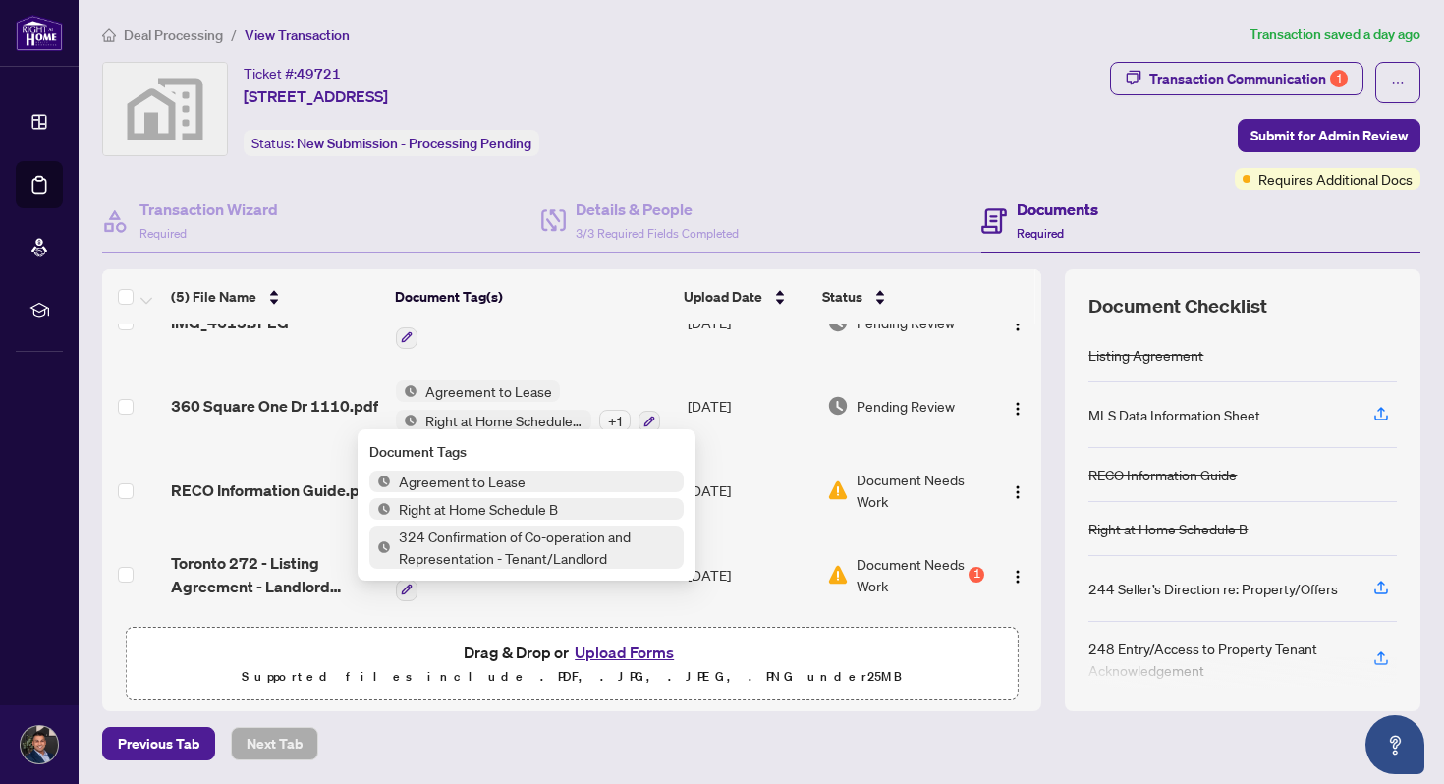
click at [501, 415] on span "Right at Home Schedule B" at bounding box center [505, 421] width 174 height 22
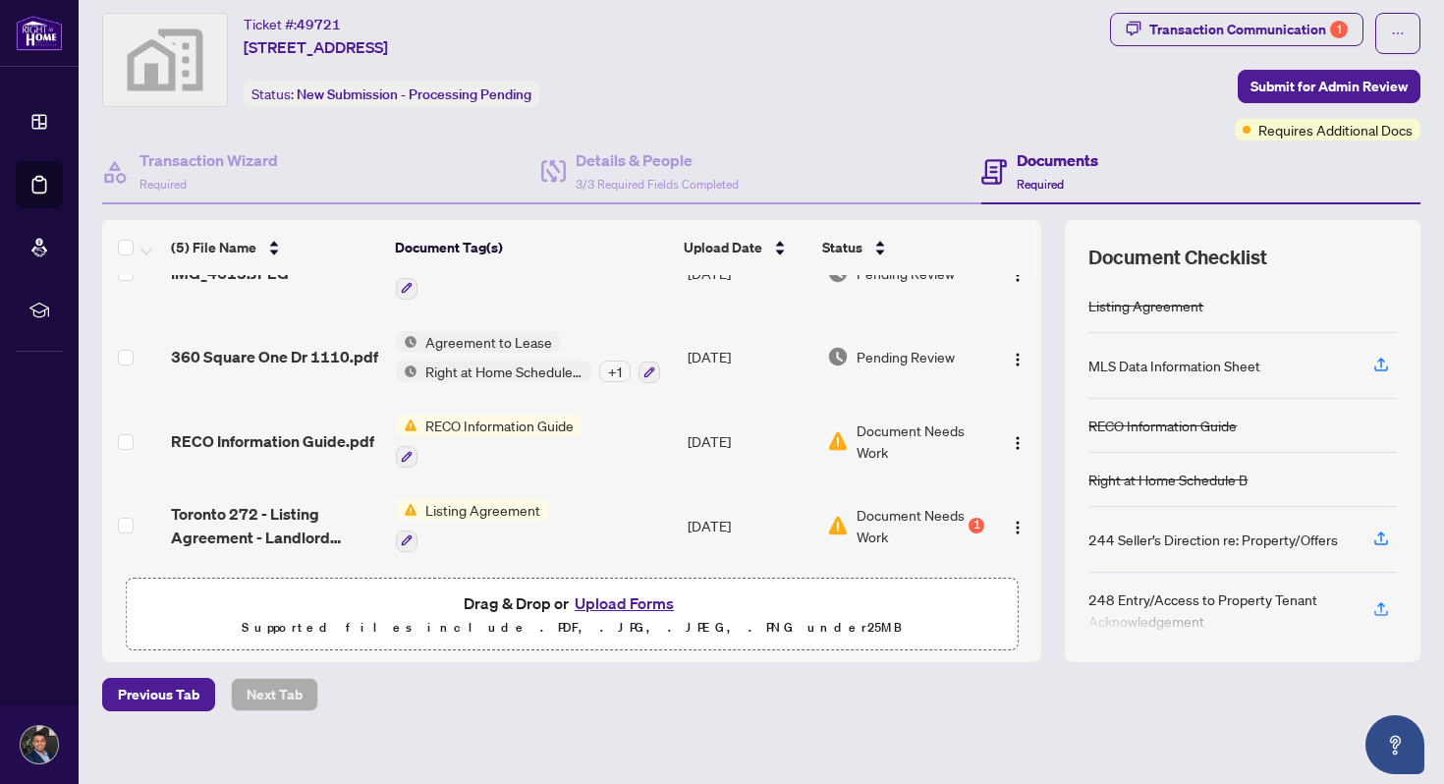
scroll to position [67, 0]
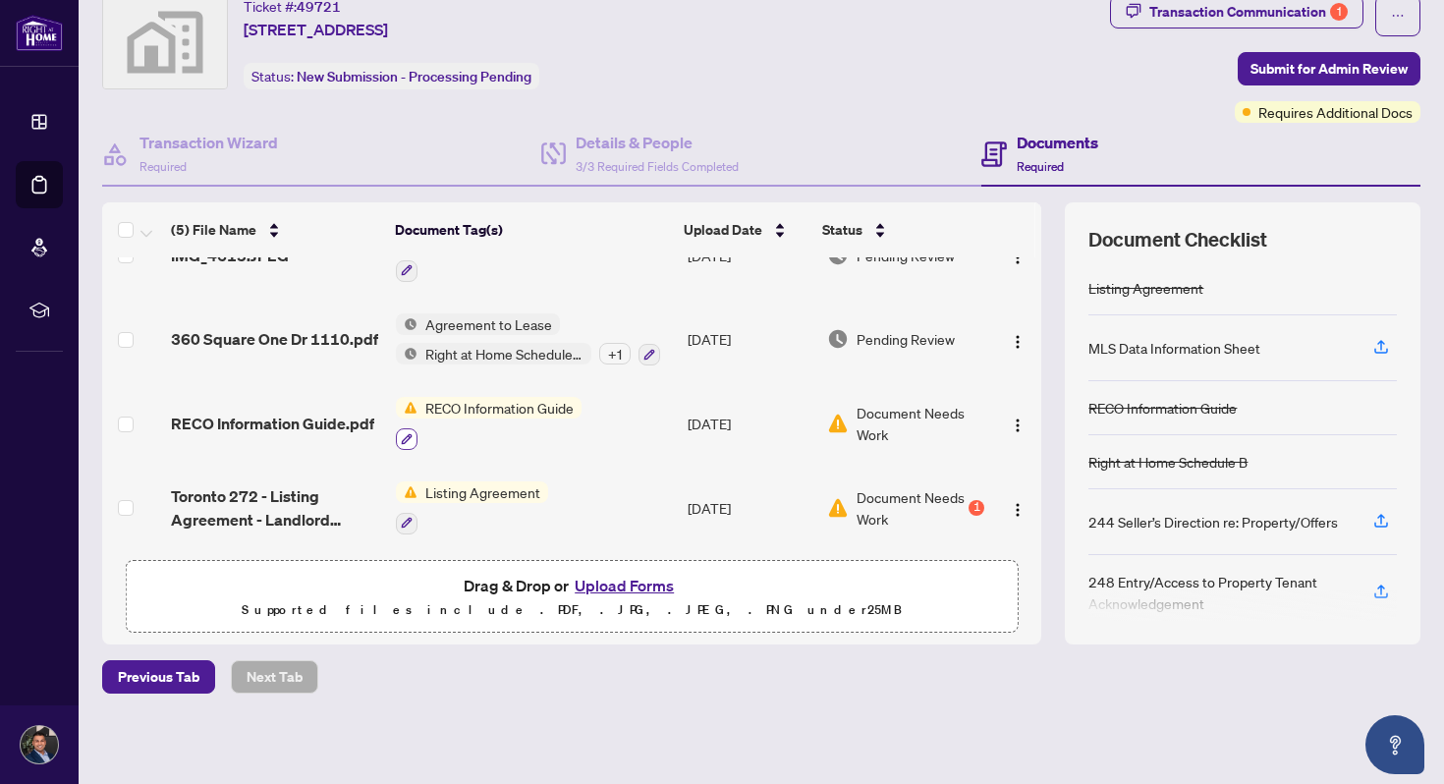
click at [407, 433] on icon "button" at bounding box center [407, 438] width 11 height 11
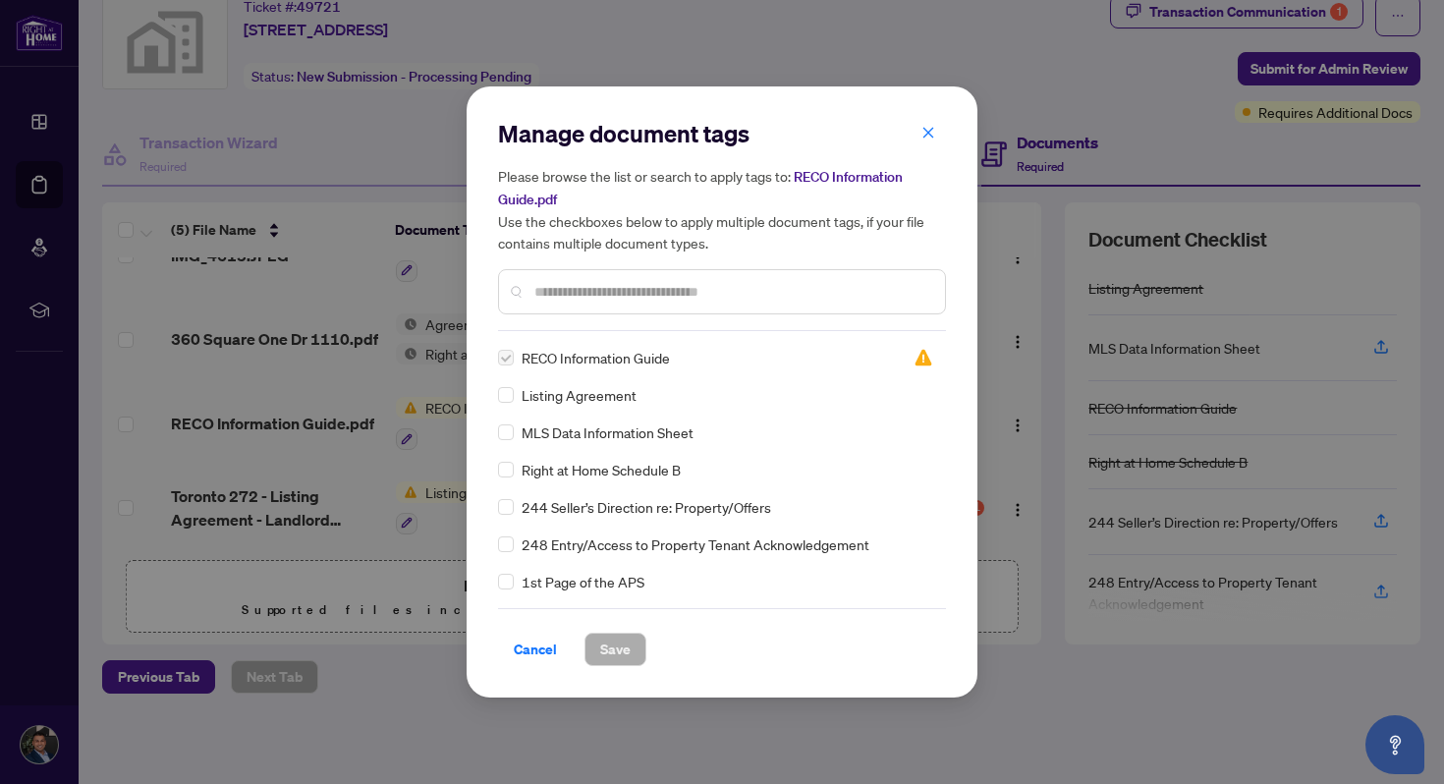
click at [513, 359] on label at bounding box center [506, 358] width 16 height 22
click at [538, 650] on span "Cancel" at bounding box center [535, 649] width 43 height 31
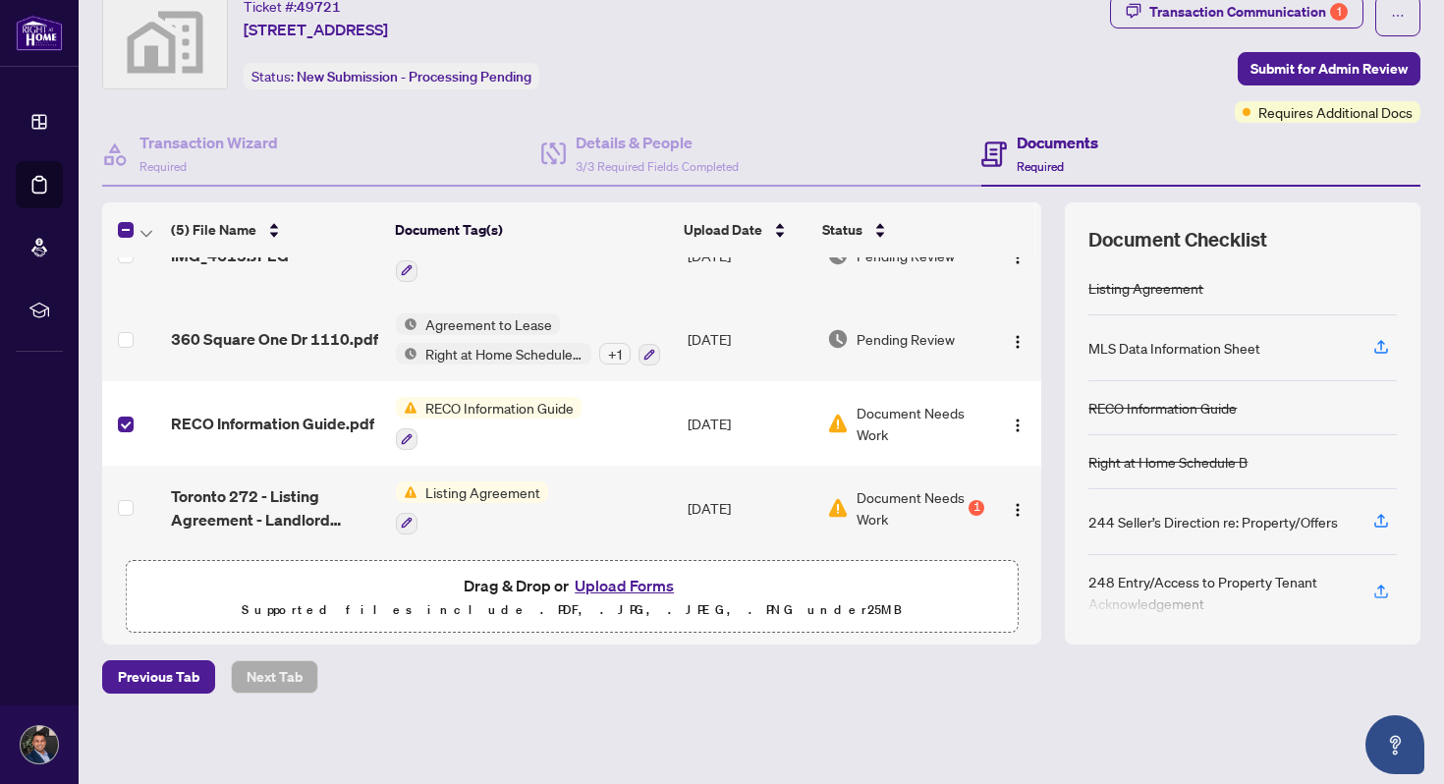
click at [967, 413] on span "Document Needs Work" at bounding box center [921, 423] width 129 height 43
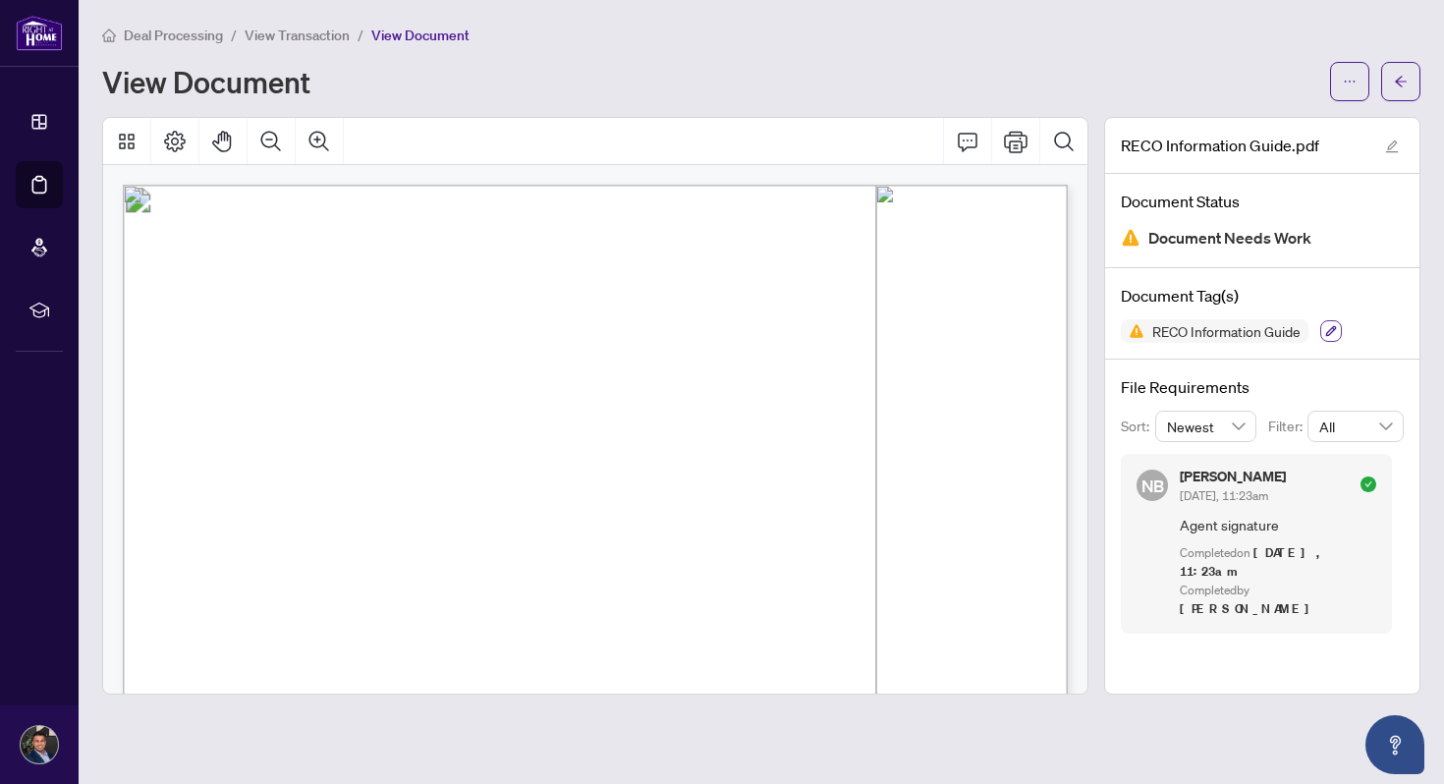
click at [1334, 329] on icon "button" at bounding box center [1331, 331] width 11 height 11
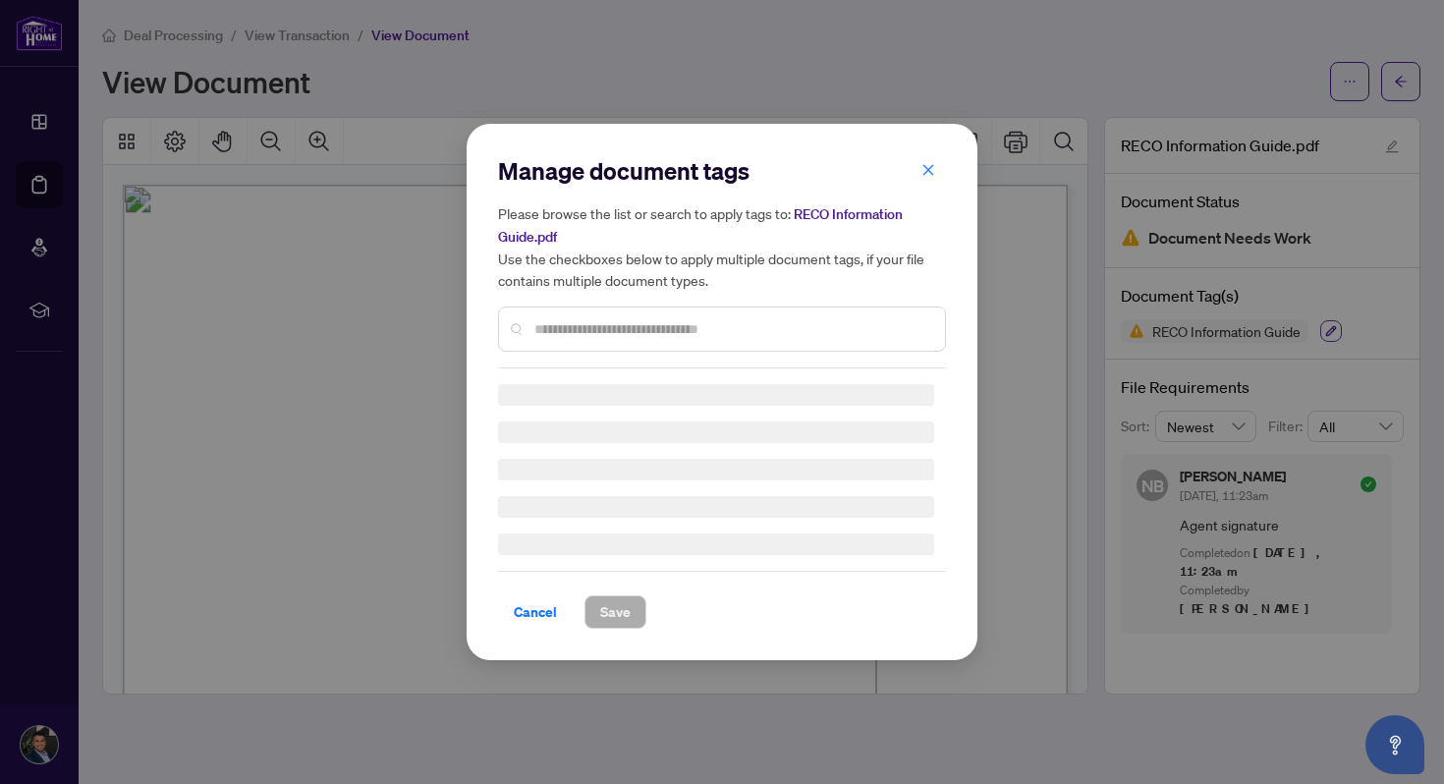
click at [1334, 329] on div "Manage document tags Please browse the list or search to apply tags to: RECO In…" at bounding box center [722, 392] width 1444 height 784
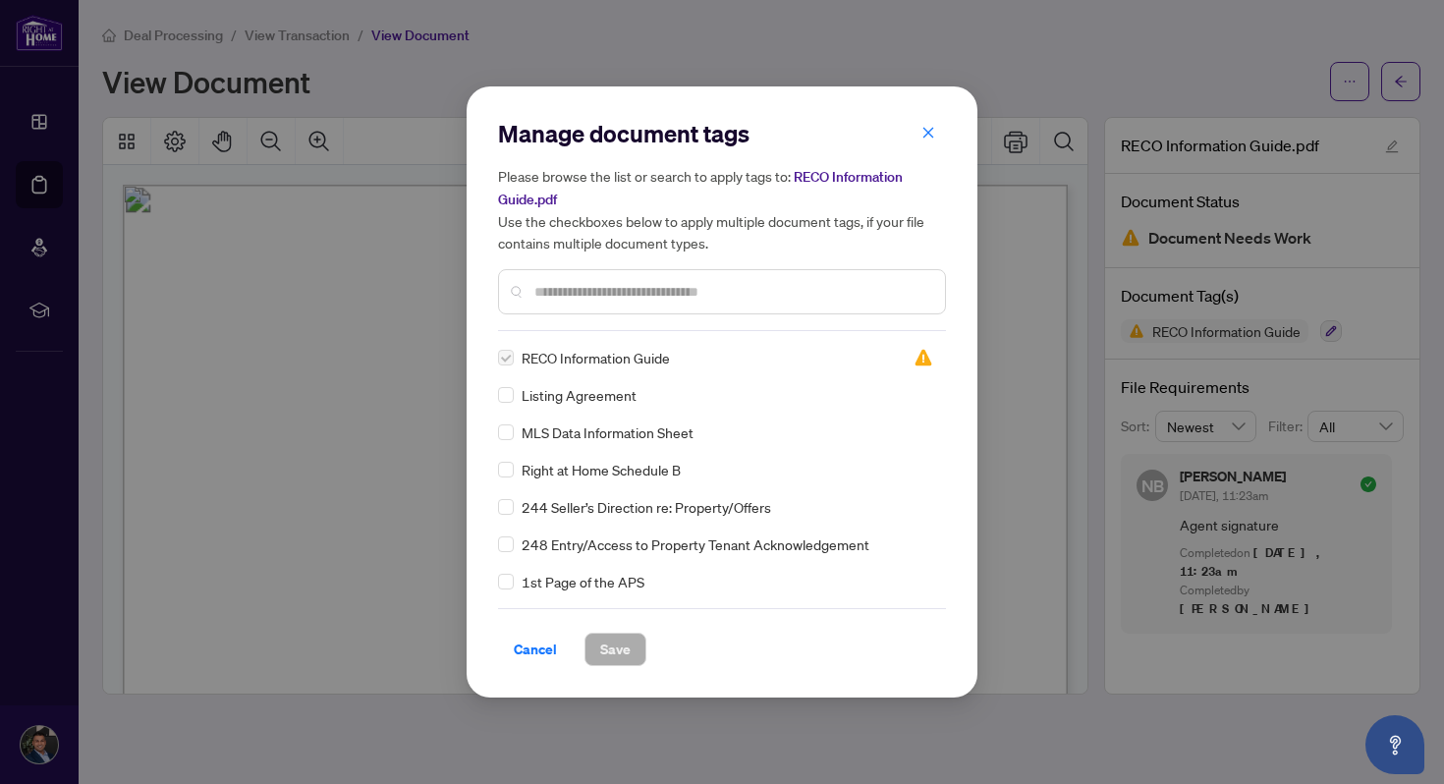
click at [1341, 313] on div "Manage document tags Please browse the list or search to apply tags to: RECO In…" at bounding box center [722, 392] width 1444 height 784
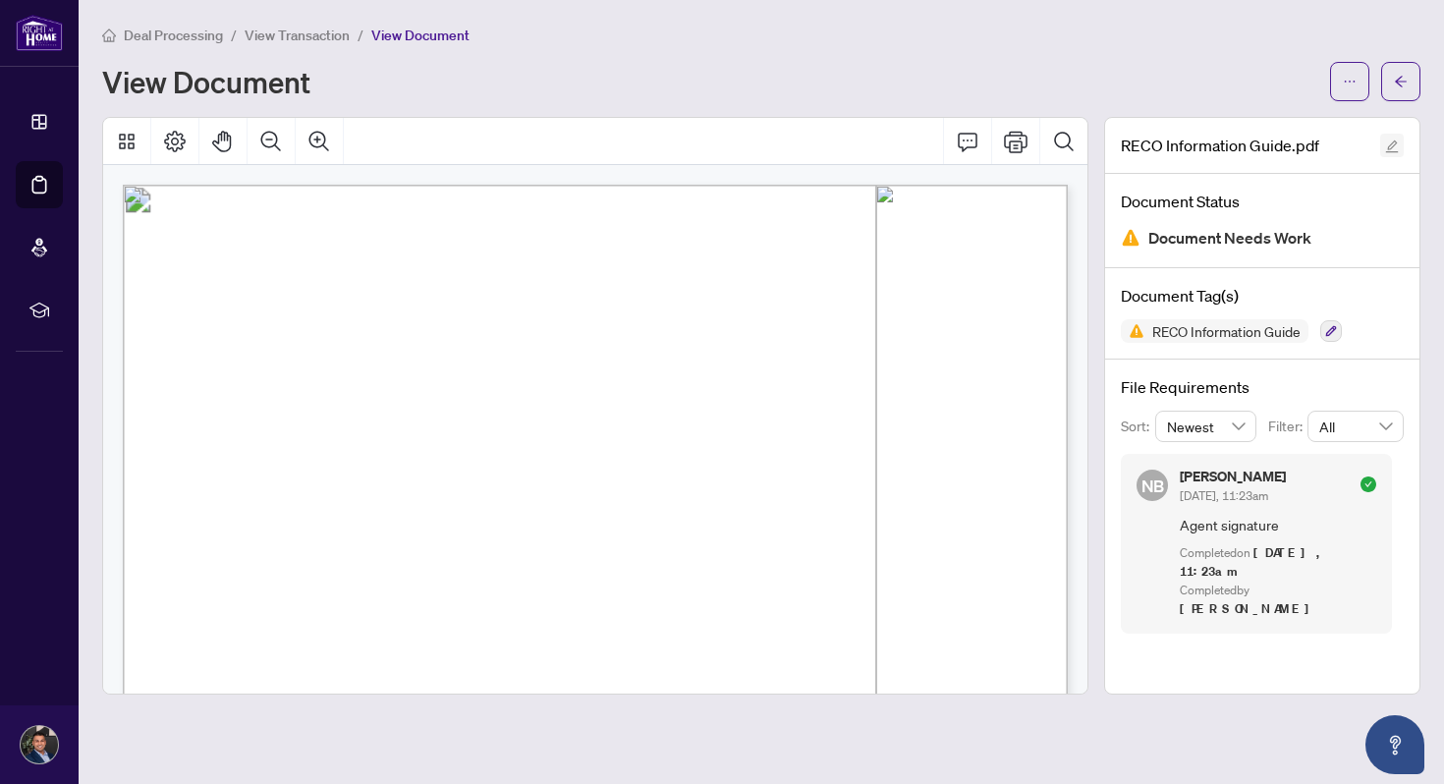
click at [1386, 148] on icon "edit" at bounding box center [1392, 147] width 14 height 14
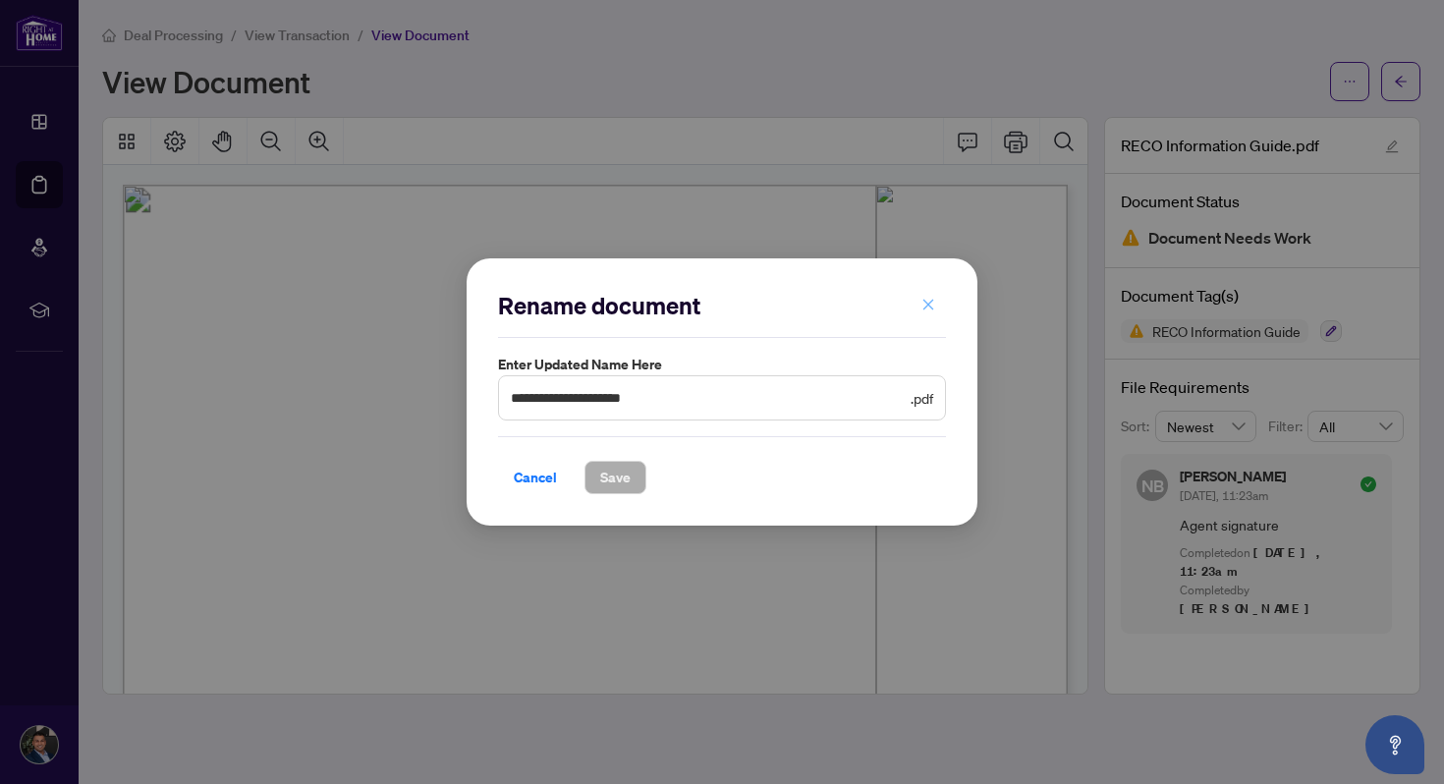
click at [930, 310] on icon "close" at bounding box center [929, 305] width 14 height 14
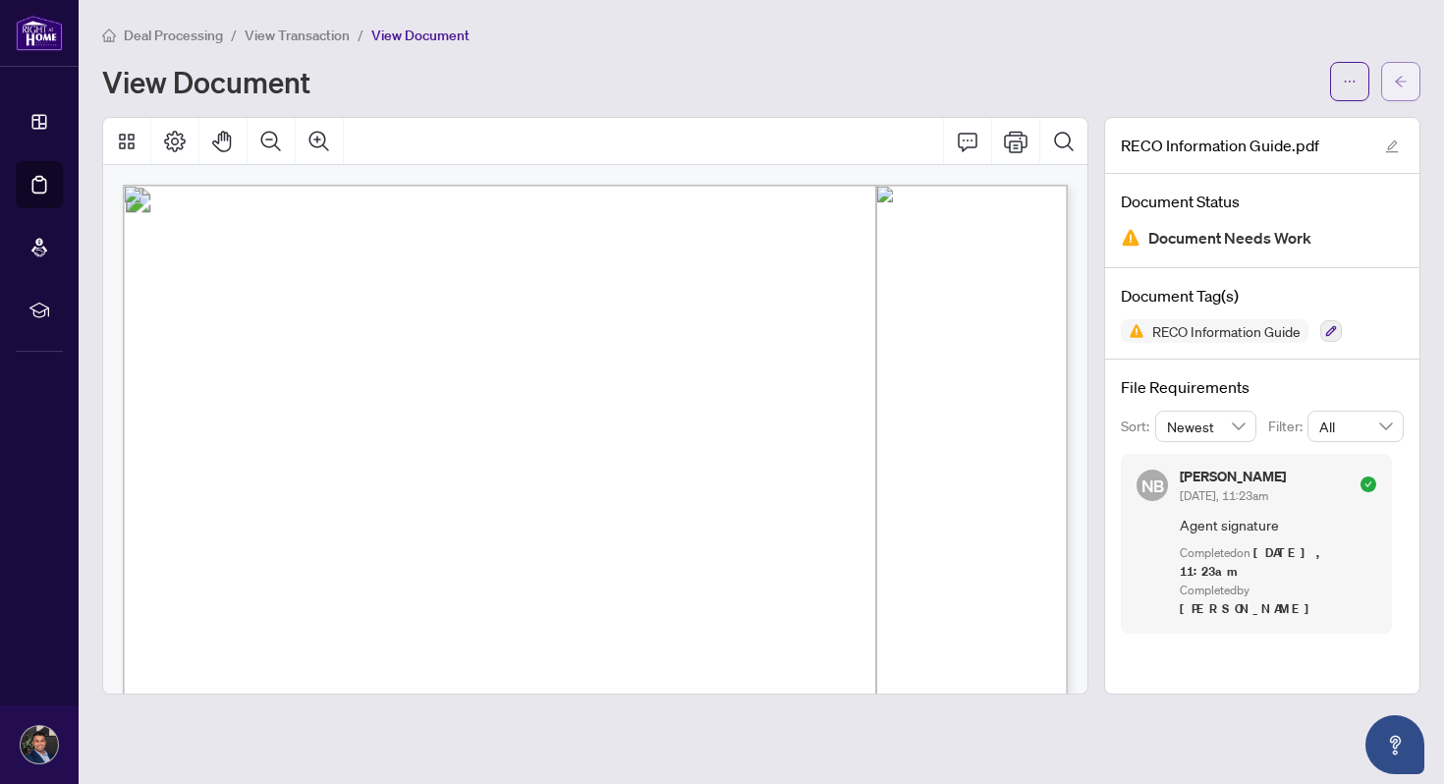
click at [1402, 76] on icon "arrow-left" at bounding box center [1401, 81] width 12 height 11
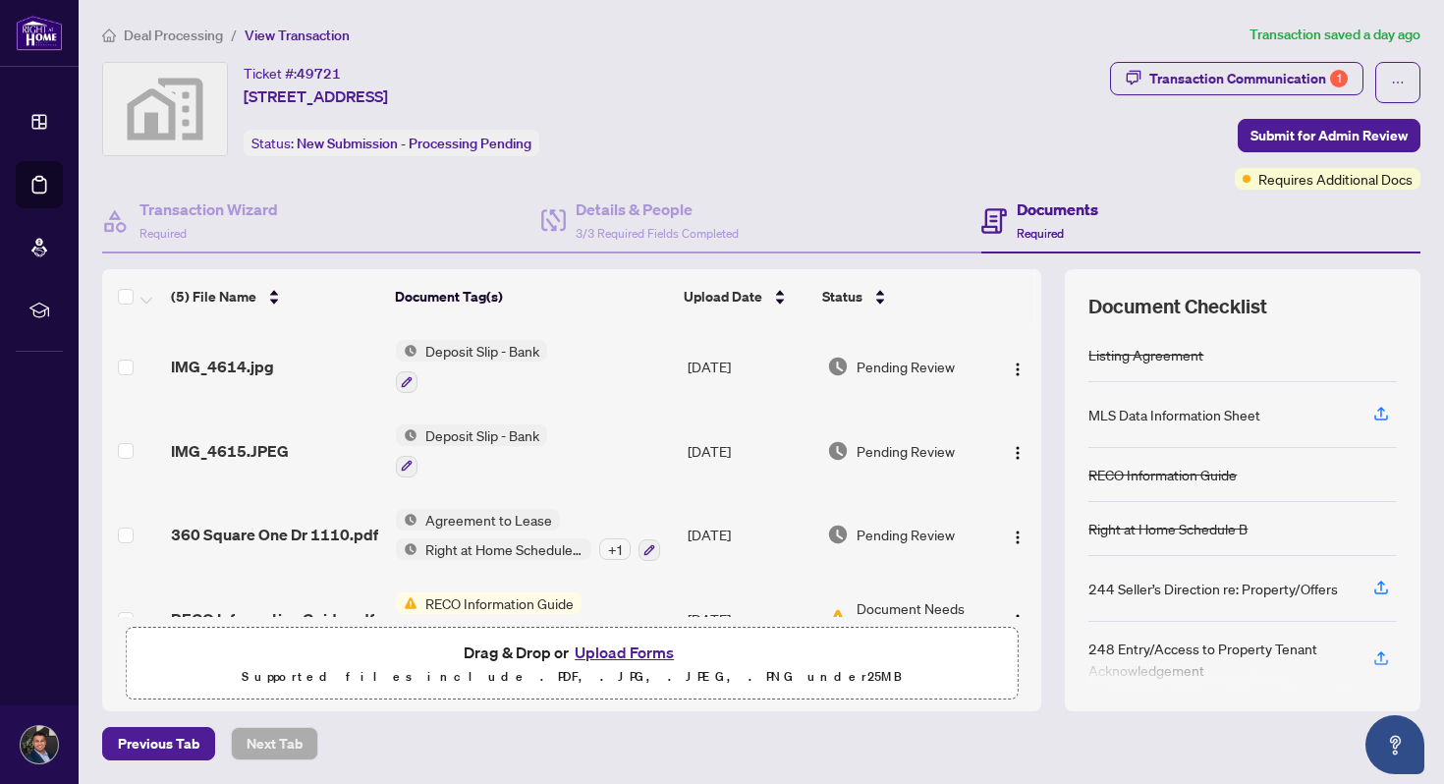
click at [612, 644] on button "Upload Forms" at bounding box center [624, 653] width 111 height 26
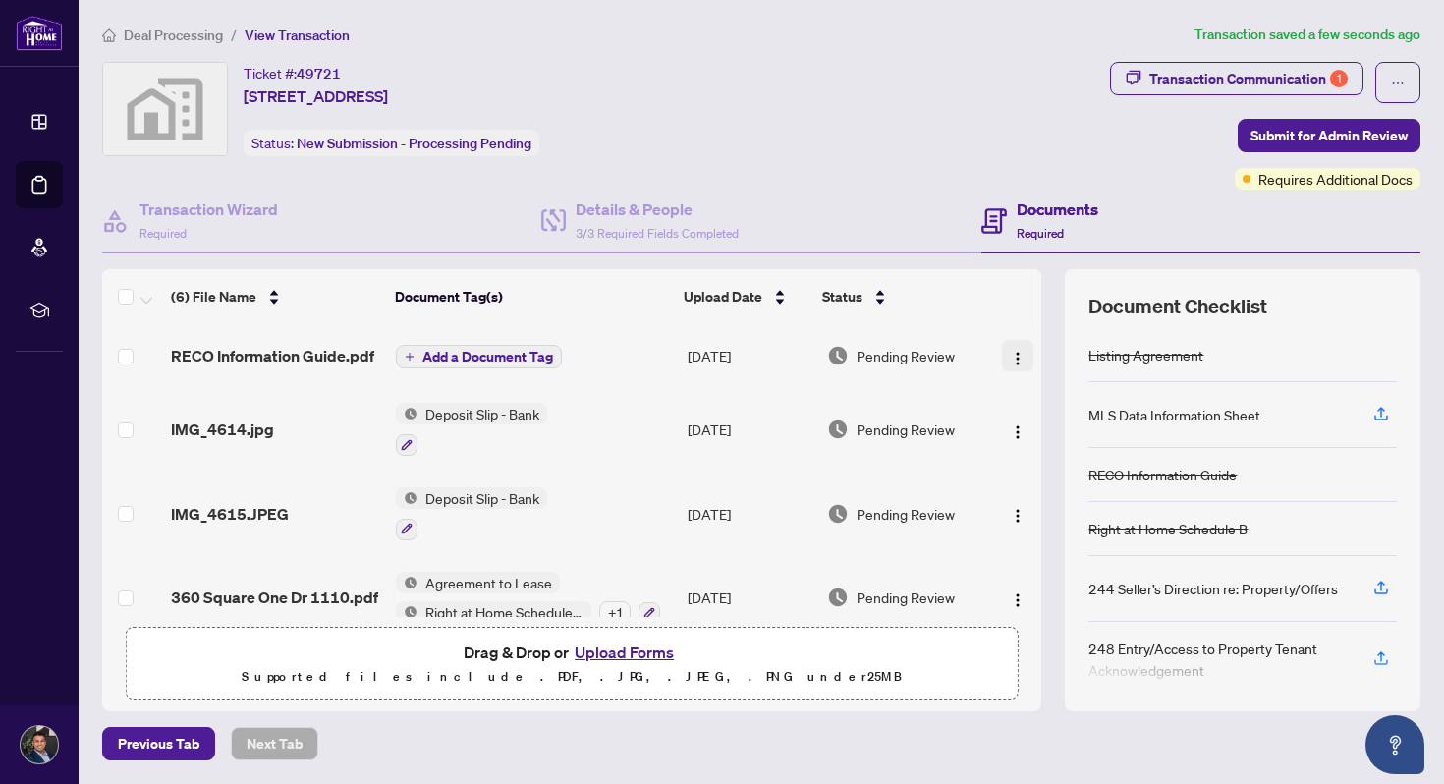
click at [1022, 355] on button "button" at bounding box center [1017, 355] width 31 height 31
click at [1048, 288] on div "(6) File Name Document Tag(s) Upload Date Status RECO Information Guide.pdf Add…" at bounding box center [761, 490] width 1318 height 442
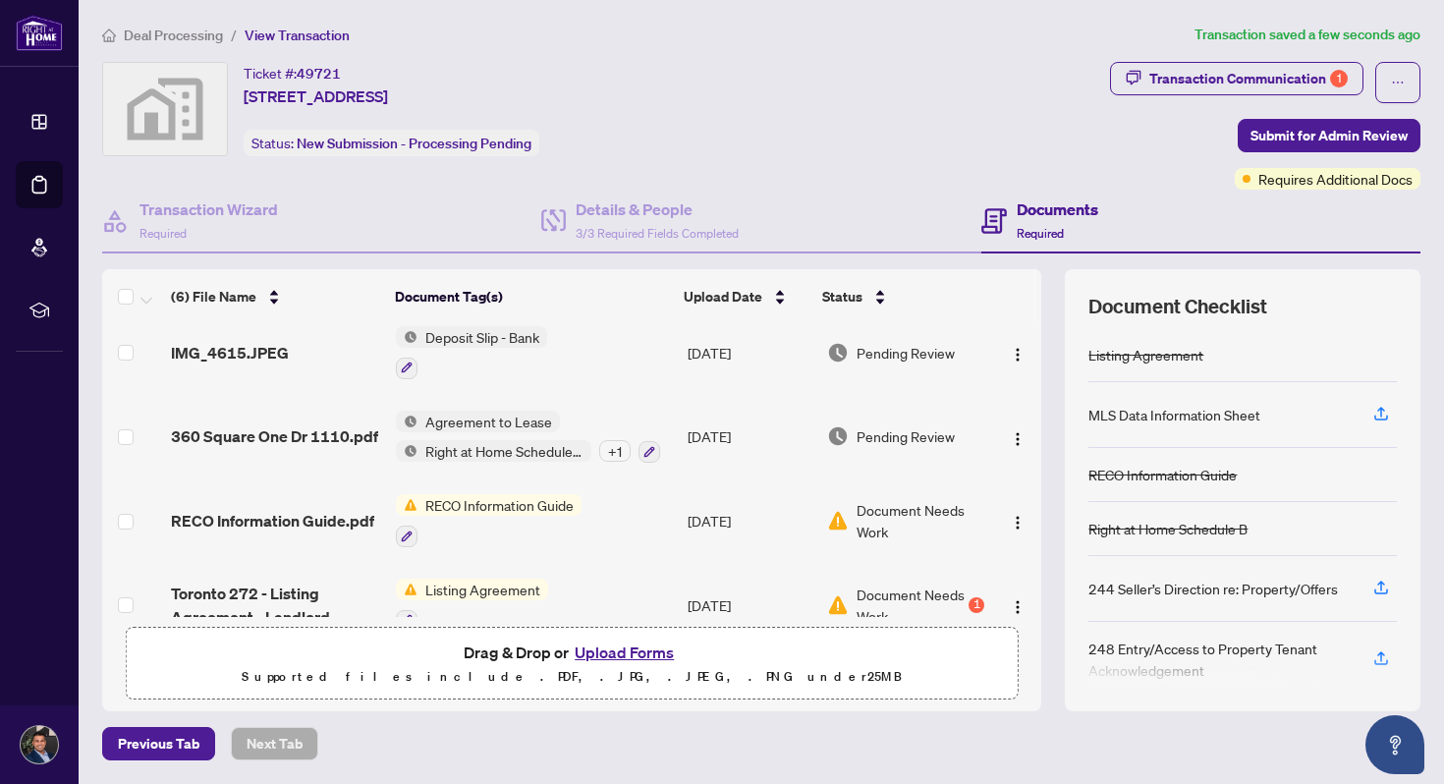
scroll to position [194, 0]
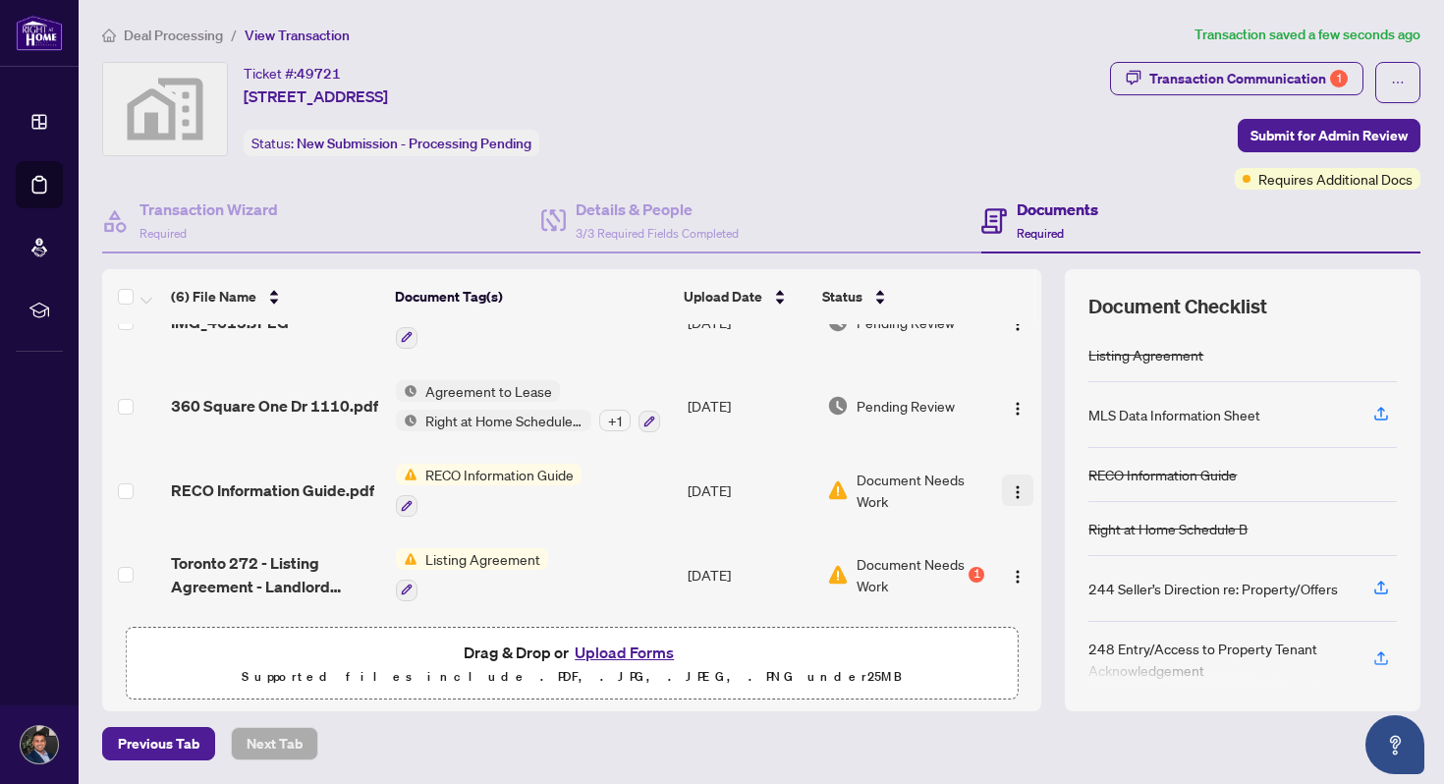
click at [1015, 488] on img "button" at bounding box center [1018, 492] width 16 height 16
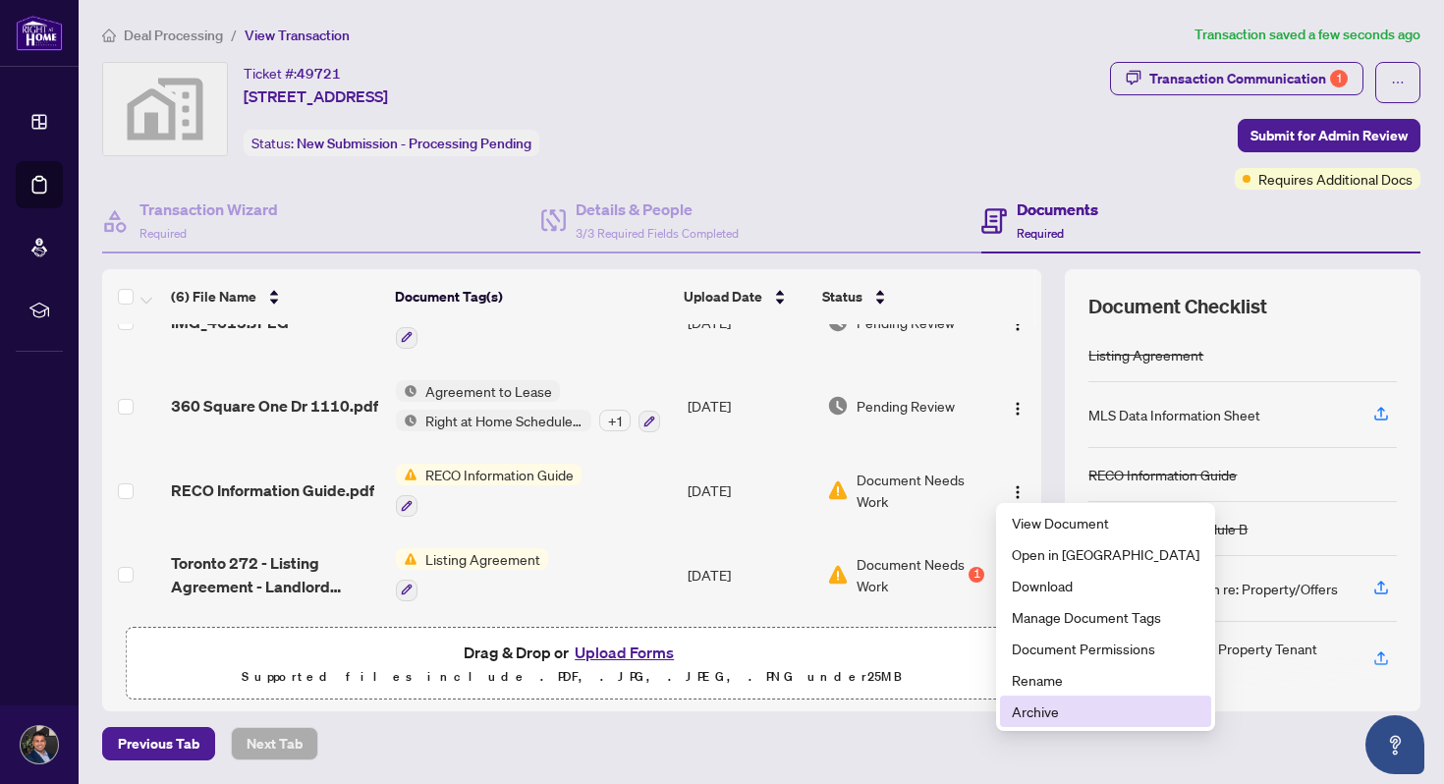
click at [1056, 710] on span "Archive" at bounding box center [1106, 711] width 188 height 22
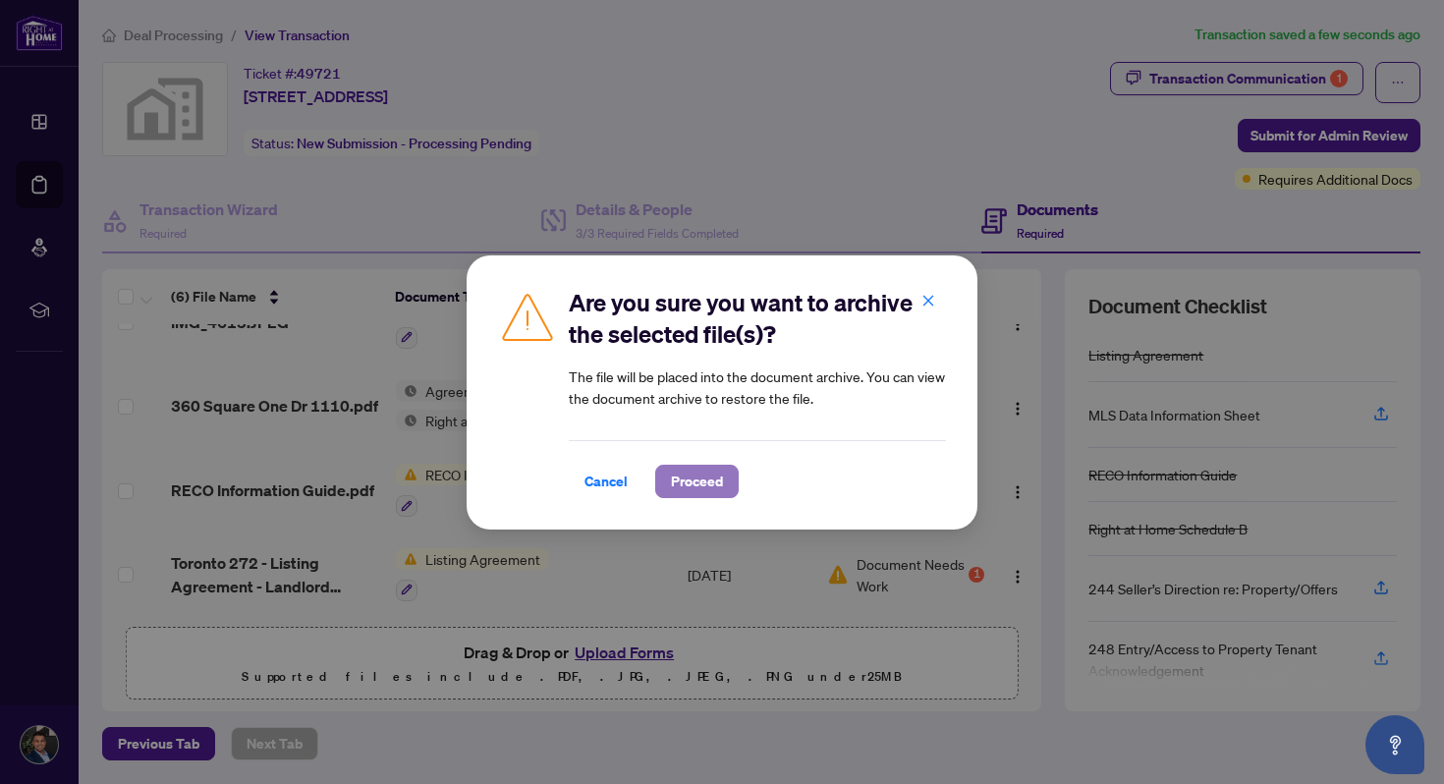
click at [706, 483] on span "Proceed" at bounding box center [697, 481] width 52 height 31
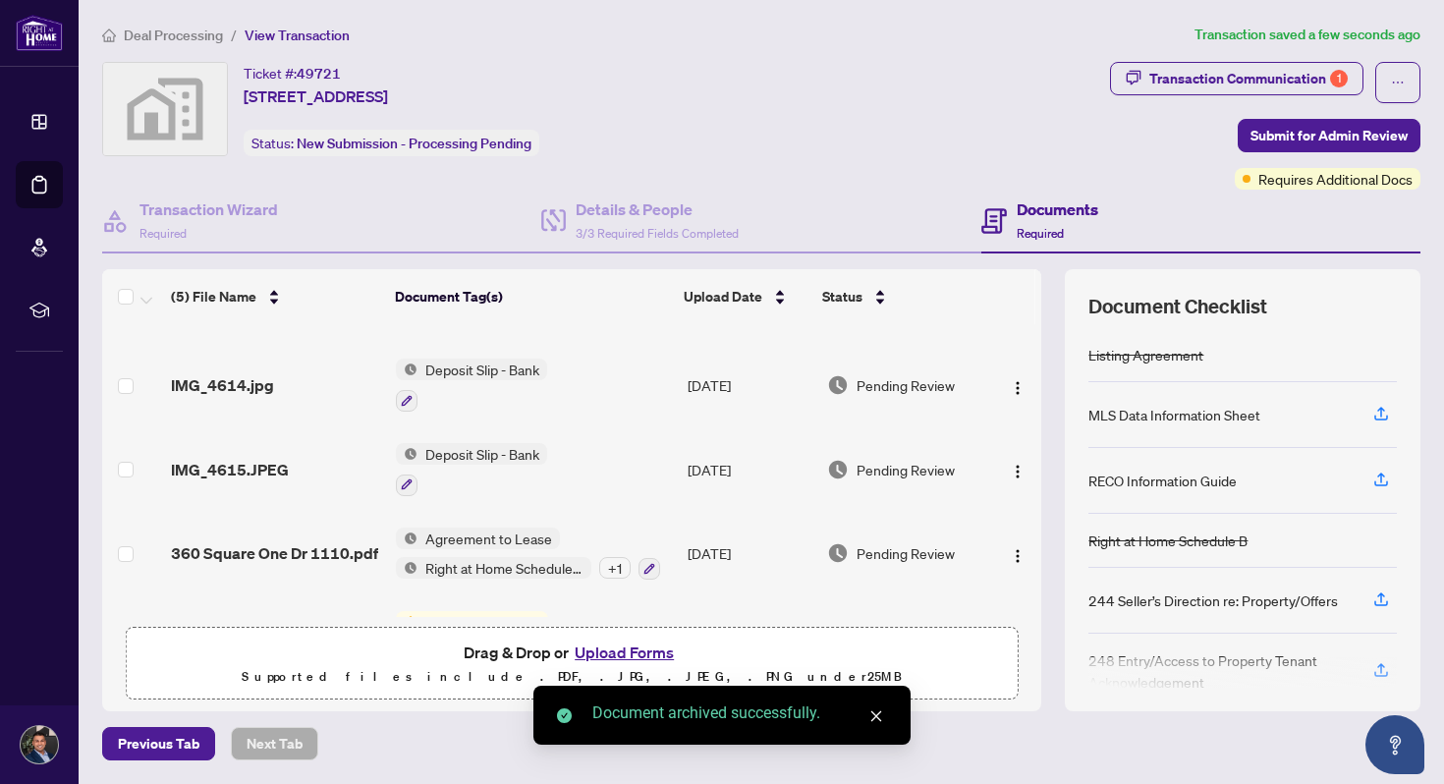
scroll to position [0, 0]
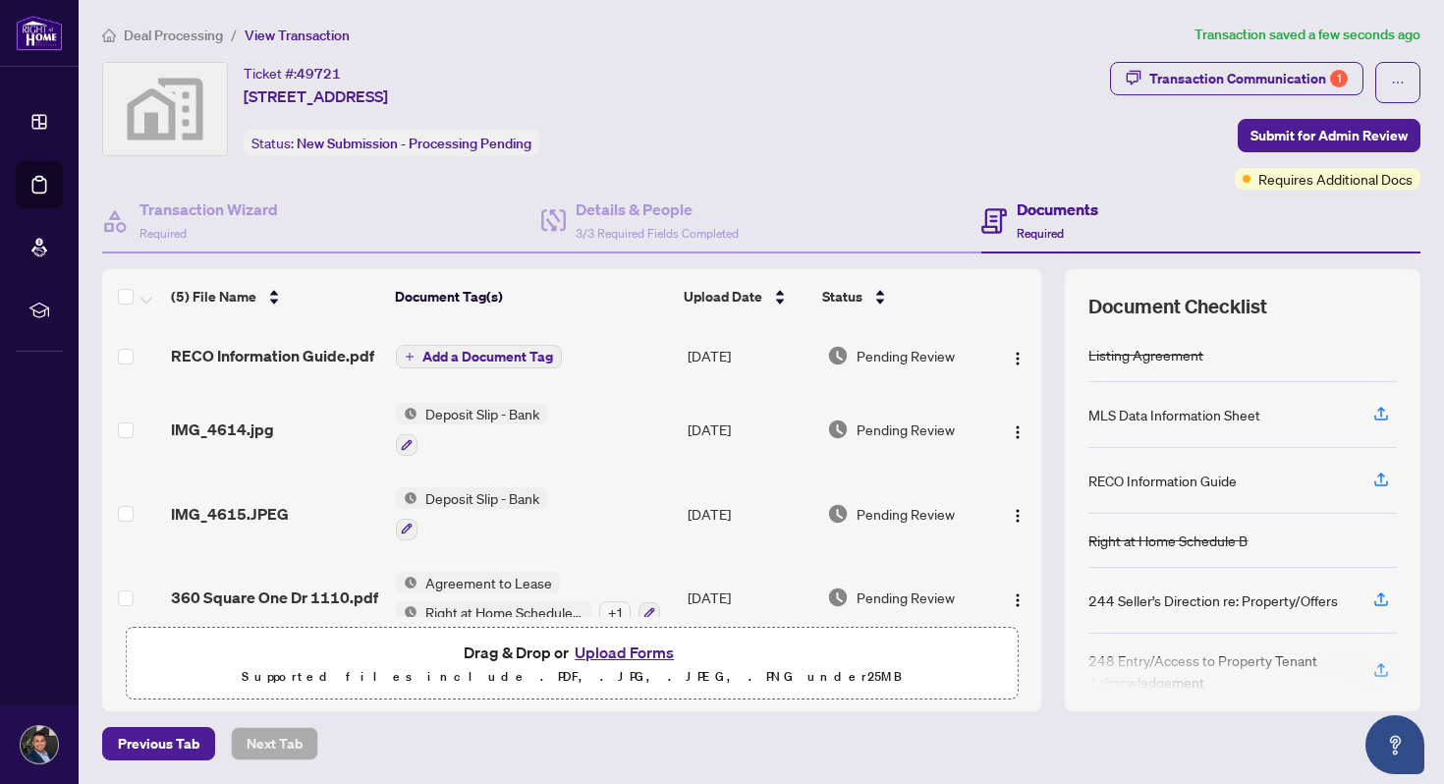
click at [521, 351] on span "Add a Document Tag" at bounding box center [487, 357] width 131 height 14
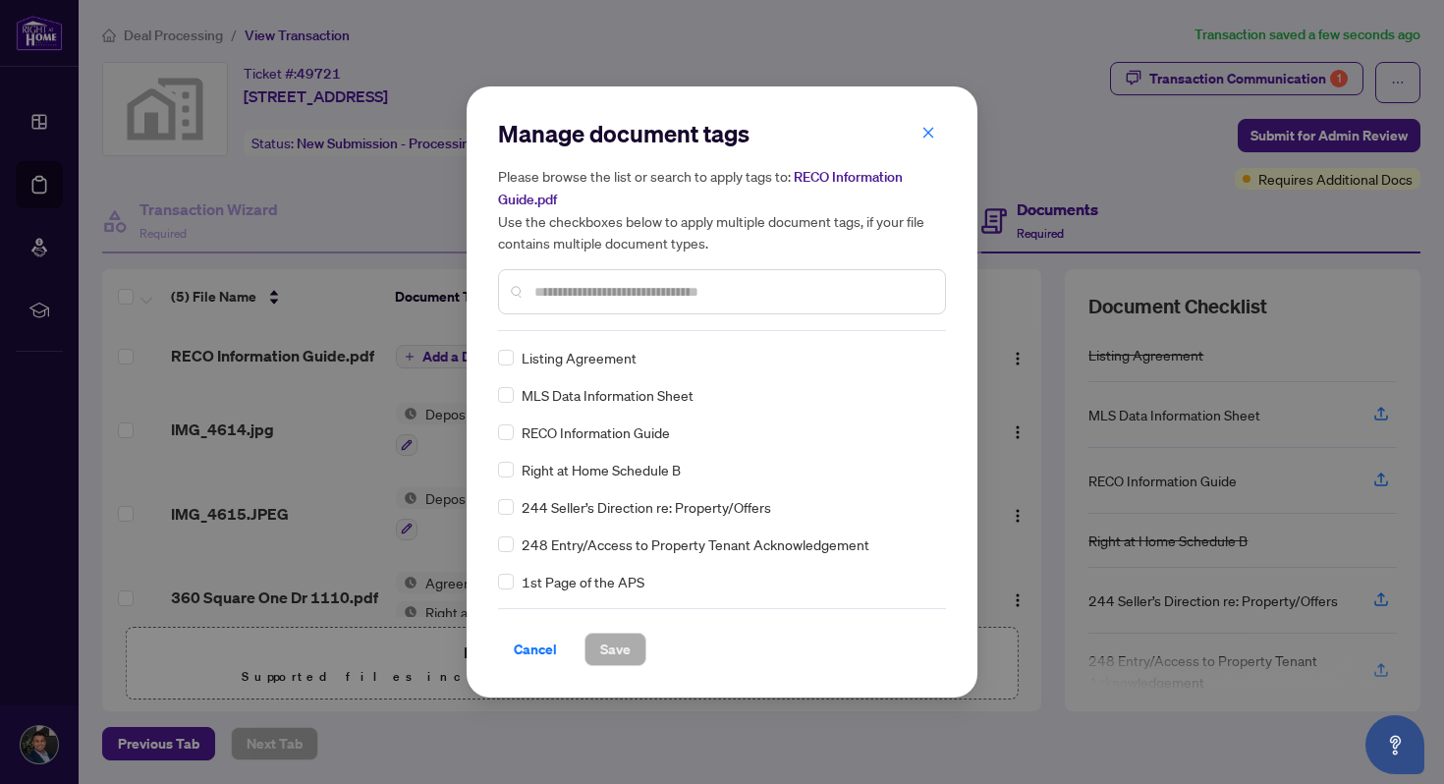
click at [565, 328] on div "Manage document tags Please browse the list or search to apply tags to: RECO In…" at bounding box center [722, 224] width 448 height 213
click at [621, 651] on span "Save" at bounding box center [615, 649] width 30 height 31
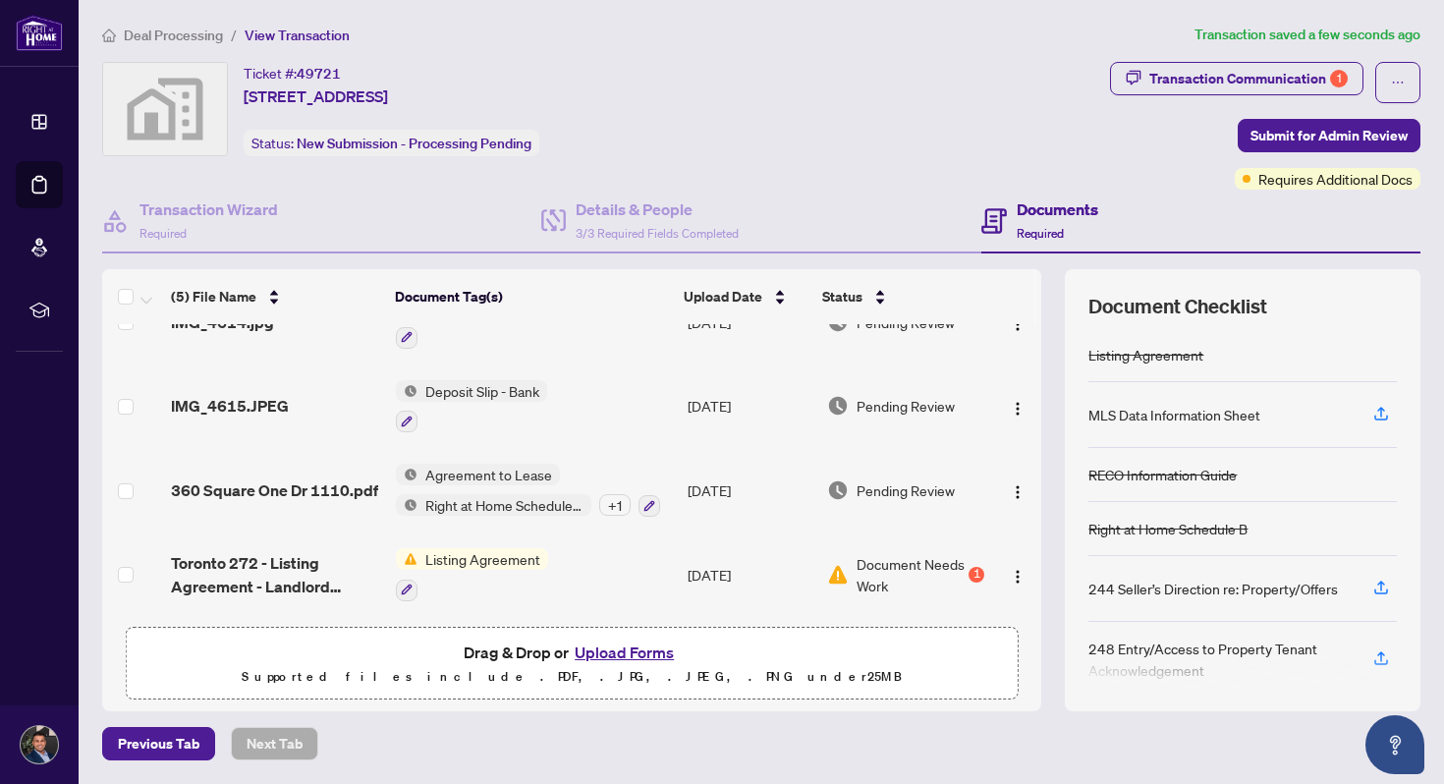
scroll to position [17, 0]
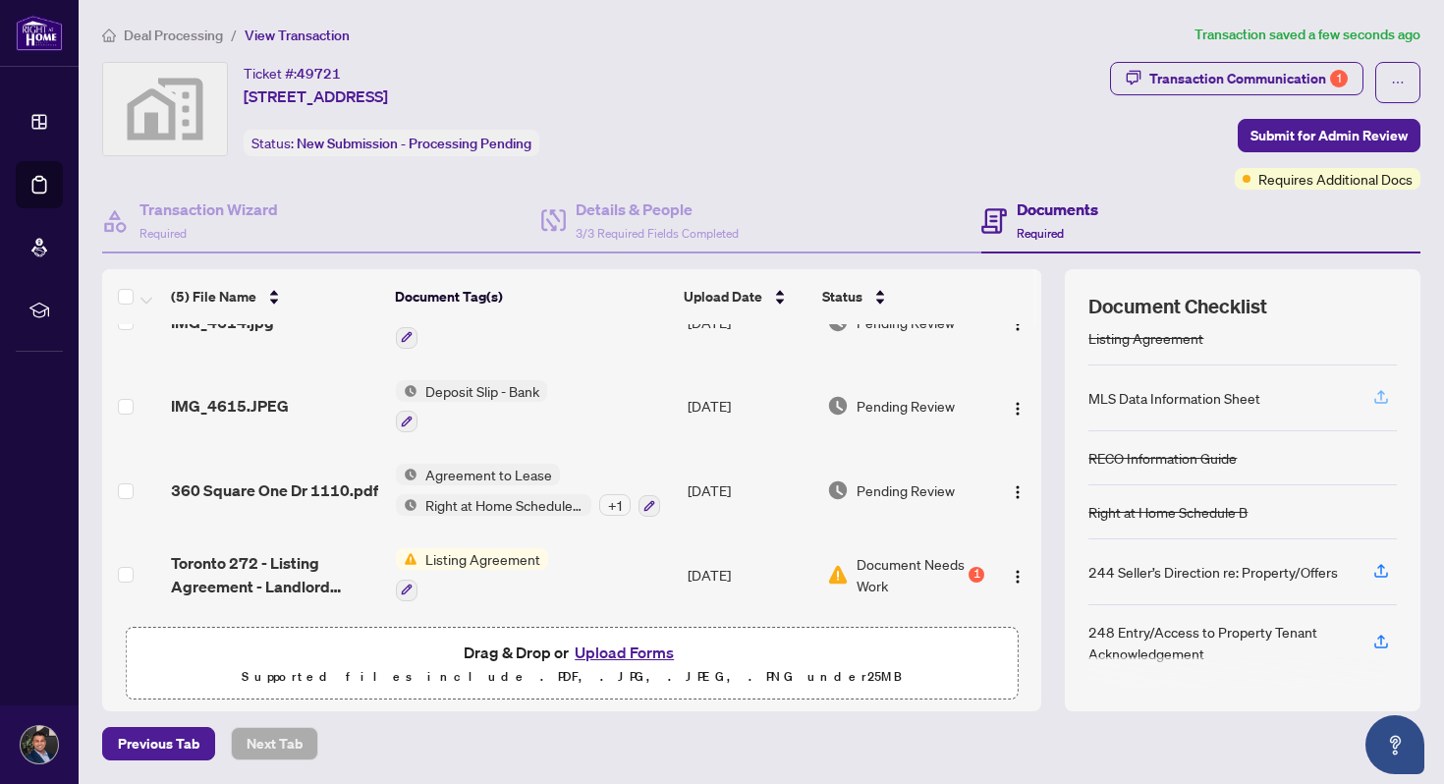
click at [1379, 394] on icon "button" at bounding box center [1381, 397] width 18 height 18
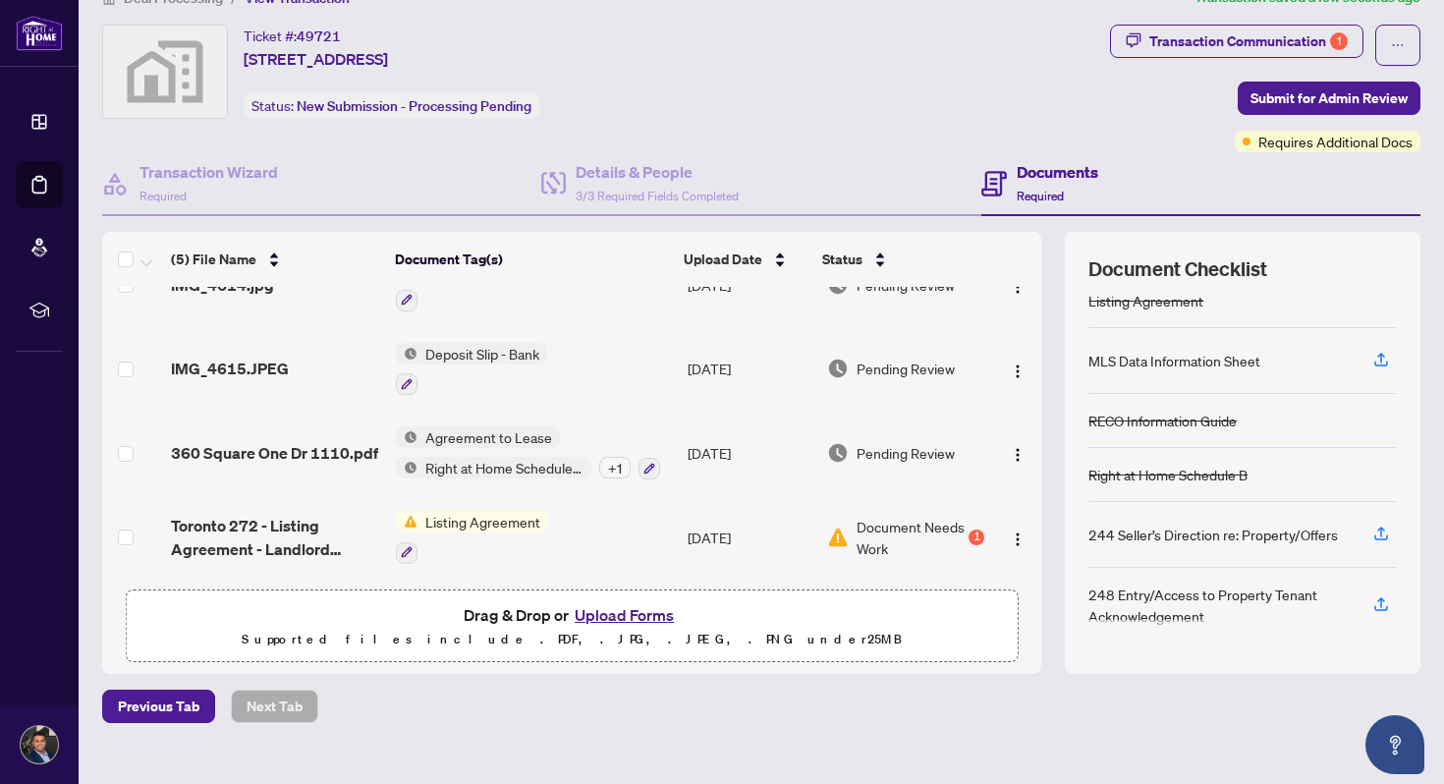
scroll to position [67, 0]
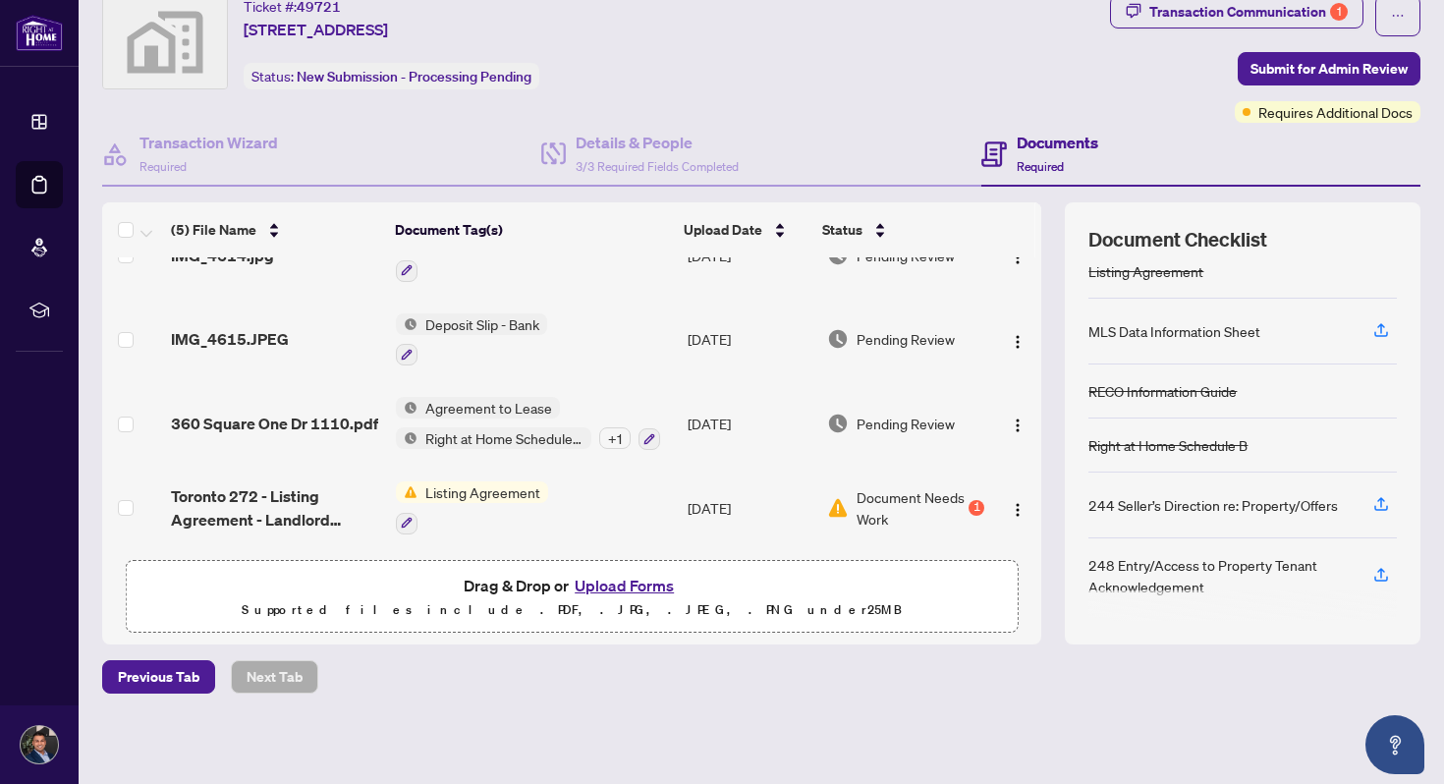
click at [496, 486] on span "Listing Agreement" at bounding box center [483, 492] width 131 height 22
click at [975, 500] on div "1" at bounding box center [977, 508] width 16 height 16
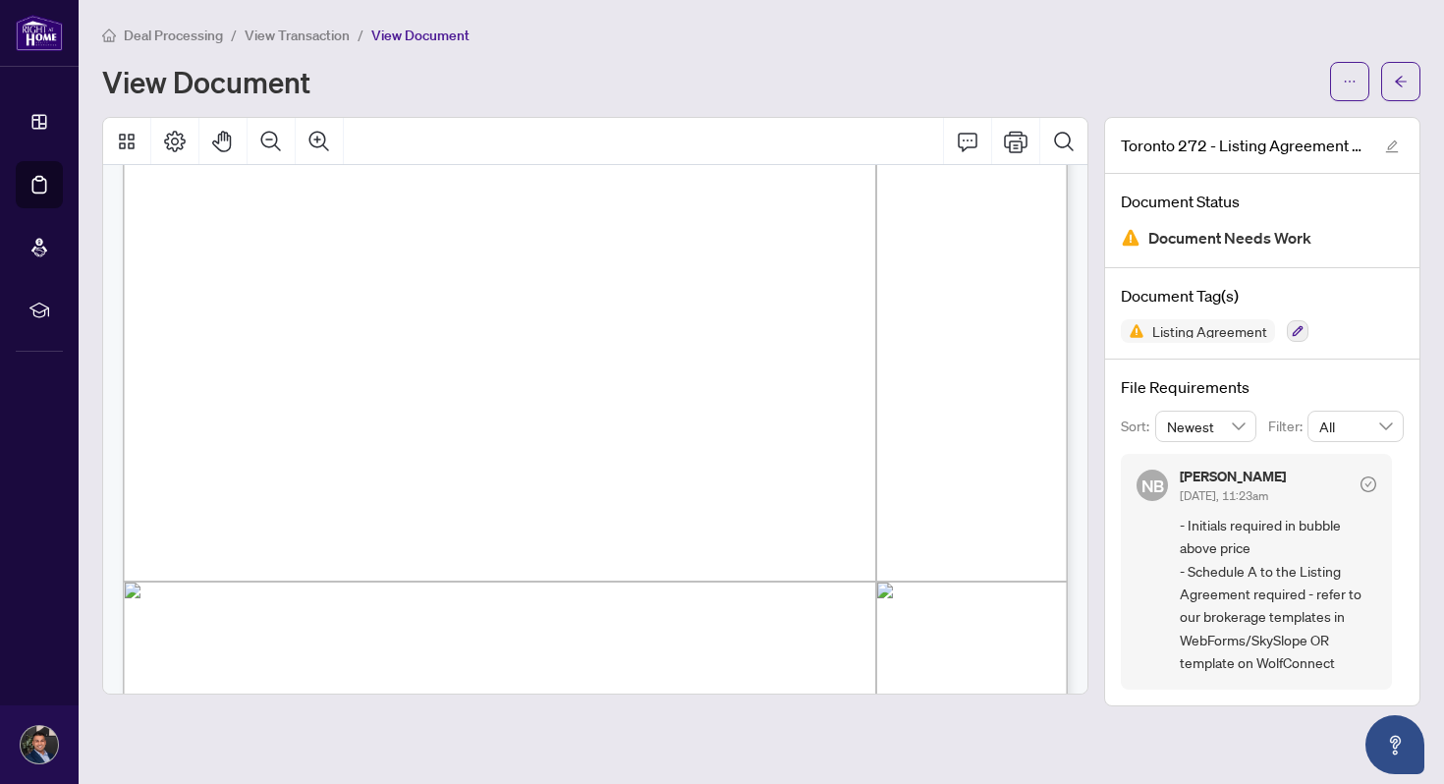
scroll to position [339, 0]
